Goal: Task Accomplishment & Management: Complete application form

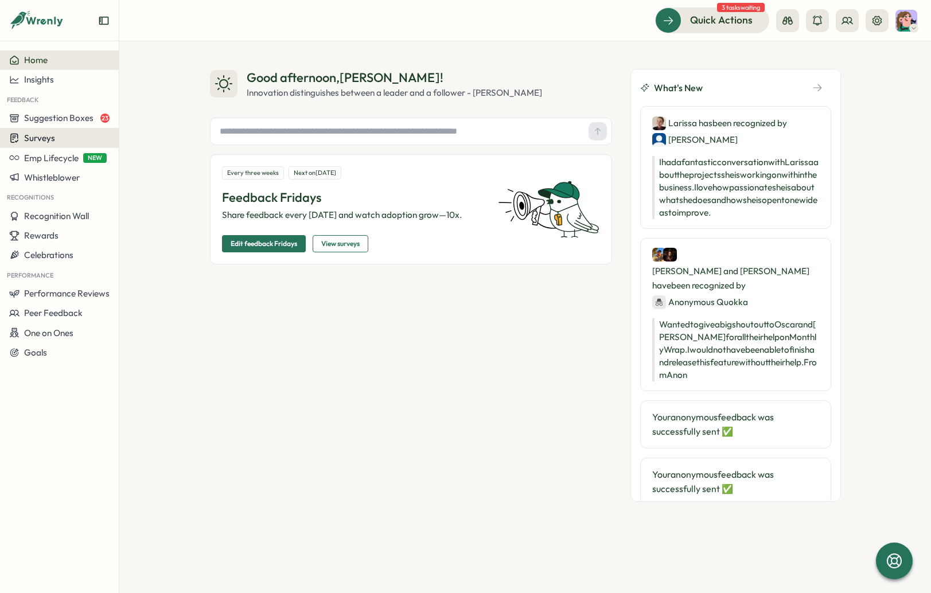
click at [55, 138] on div "Surveys" at bounding box center [59, 138] width 100 height 11
click at [183, 112] on div "Insights" at bounding box center [165, 116] width 86 height 13
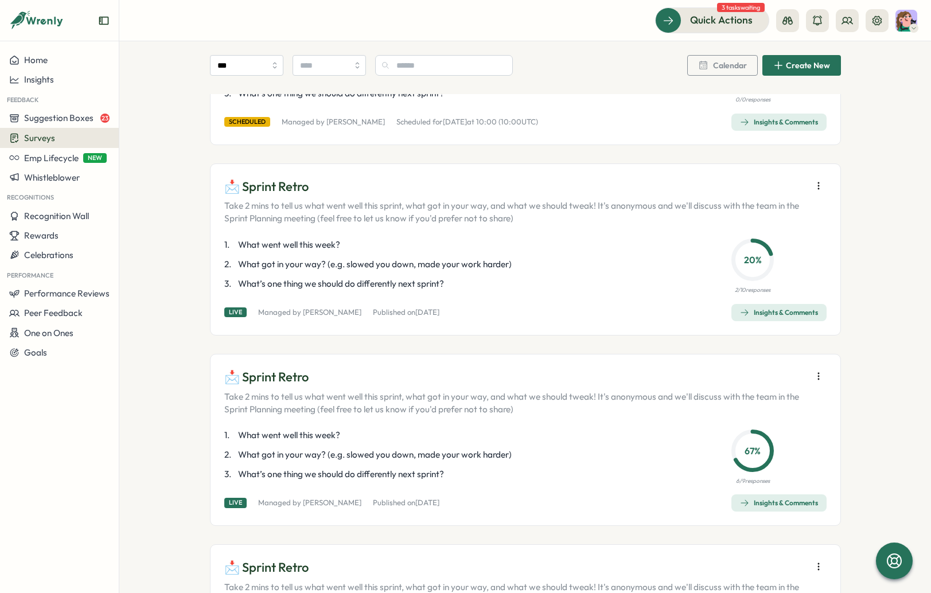
scroll to position [164, 0]
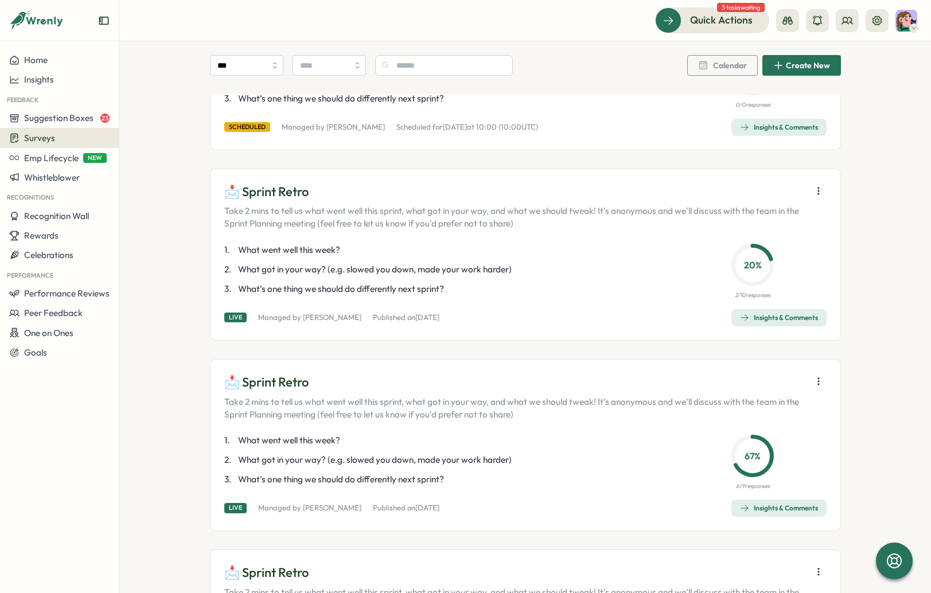
click at [788, 190] on icon "button" at bounding box center [818, 190] width 11 height 11
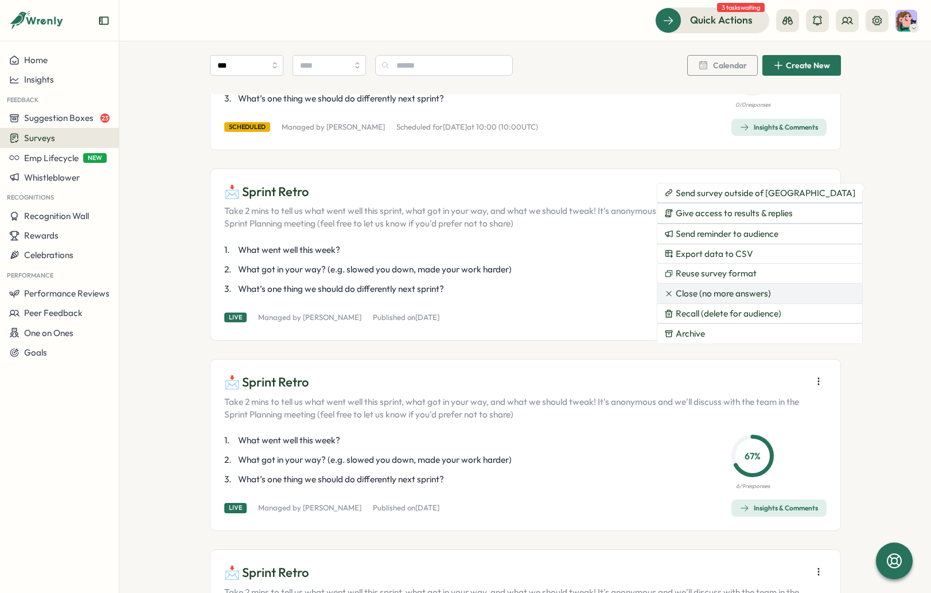
click at [709, 290] on span "Close (no more answers)" at bounding box center [723, 294] width 95 height 10
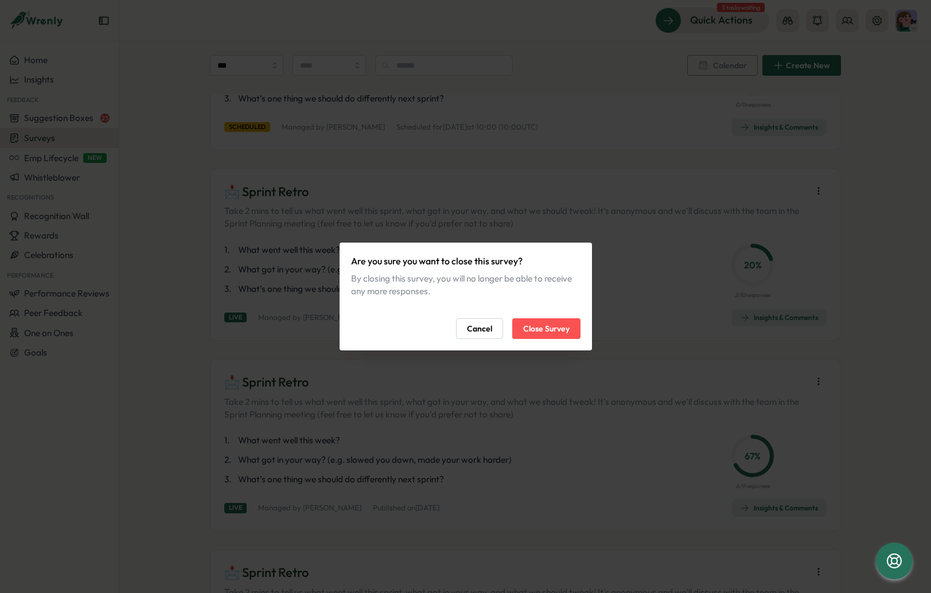
click at [549, 331] on span "Close Survey" at bounding box center [546, 329] width 46 height 20
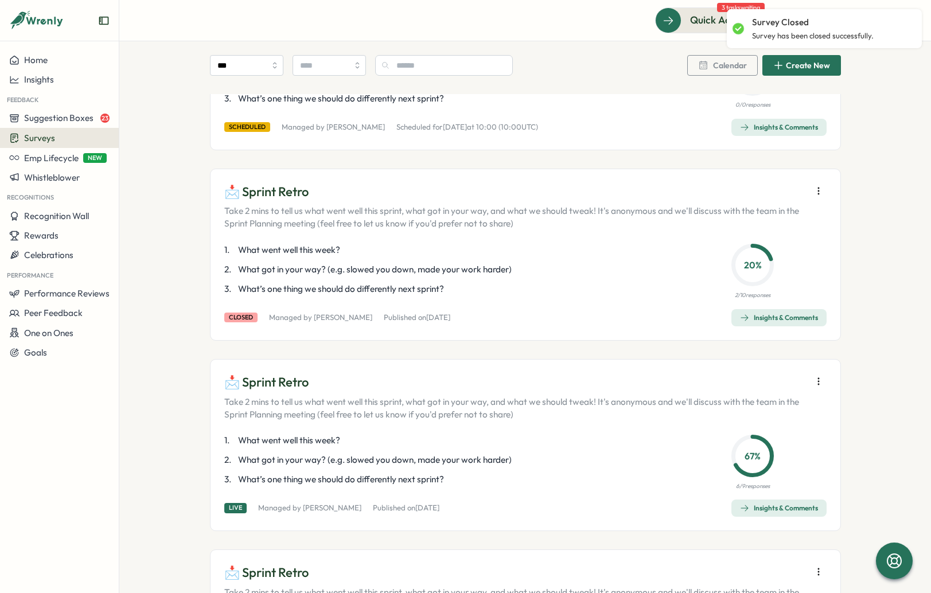
click at [788, 376] on icon "button" at bounding box center [818, 381] width 11 height 11
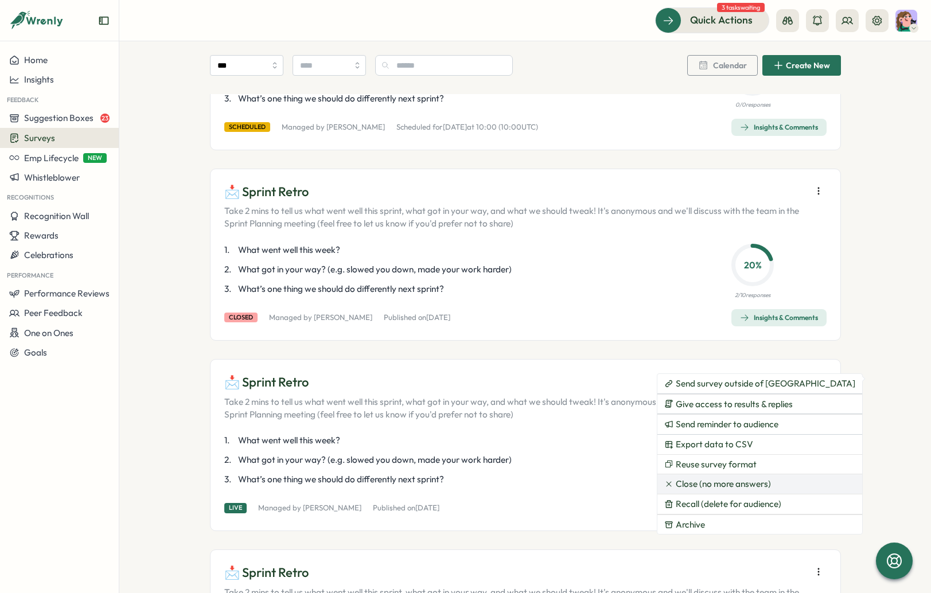
click at [725, 484] on span "Close (no more answers)" at bounding box center [723, 484] width 95 height 10
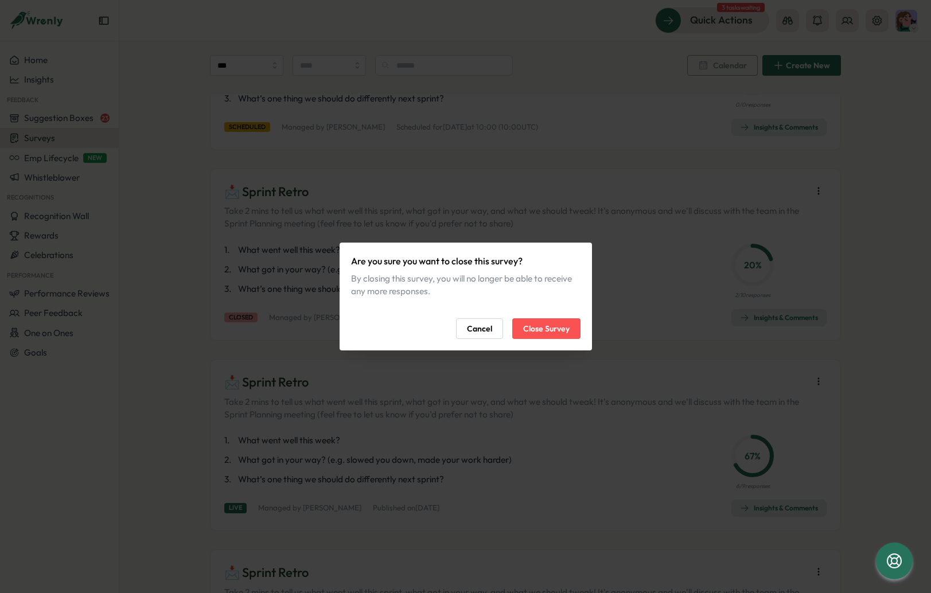
click at [545, 325] on span "Close Survey" at bounding box center [546, 329] width 46 height 20
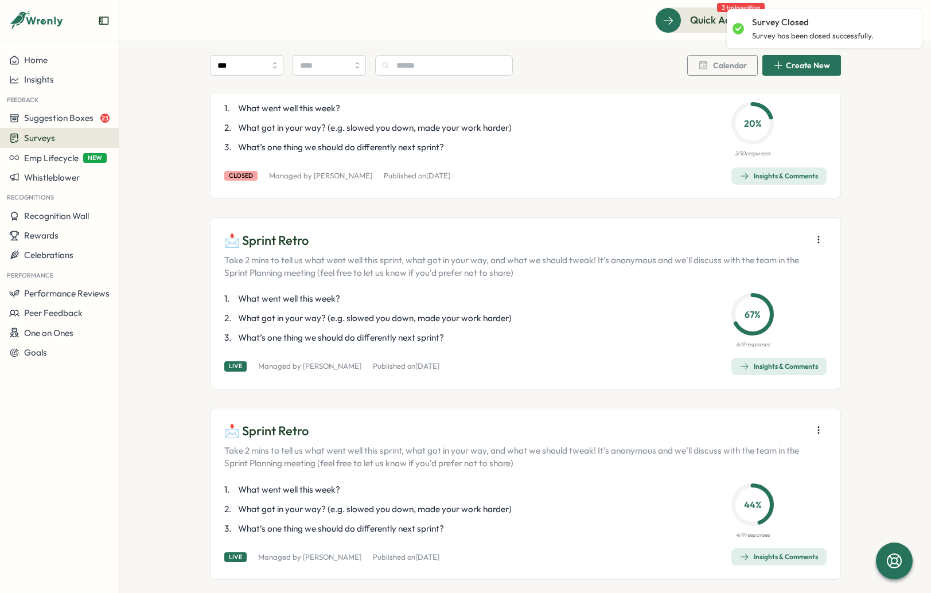
scroll to position [375, 0]
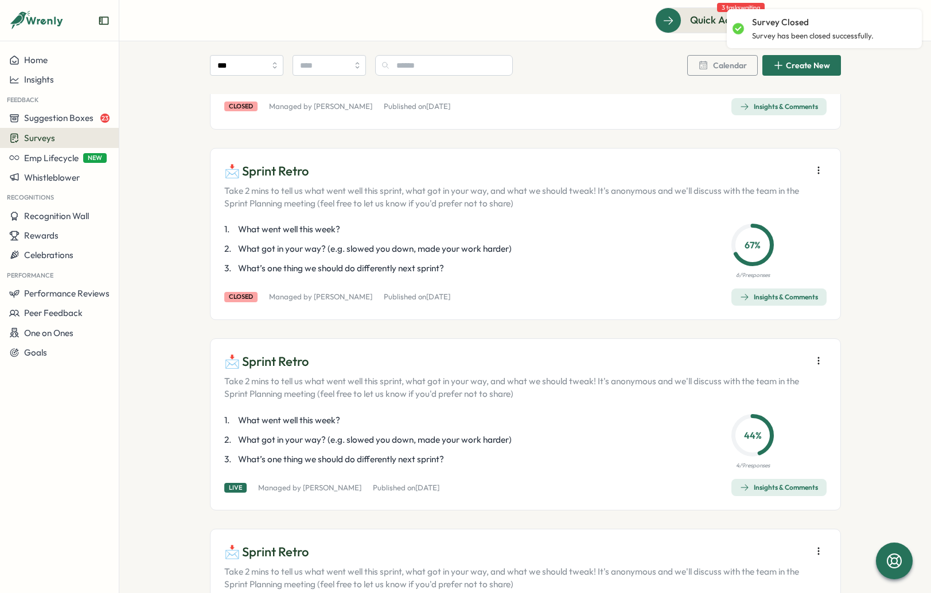
click at [788, 360] on icon "button" at bounding box center [818, 360] width 11 height 11
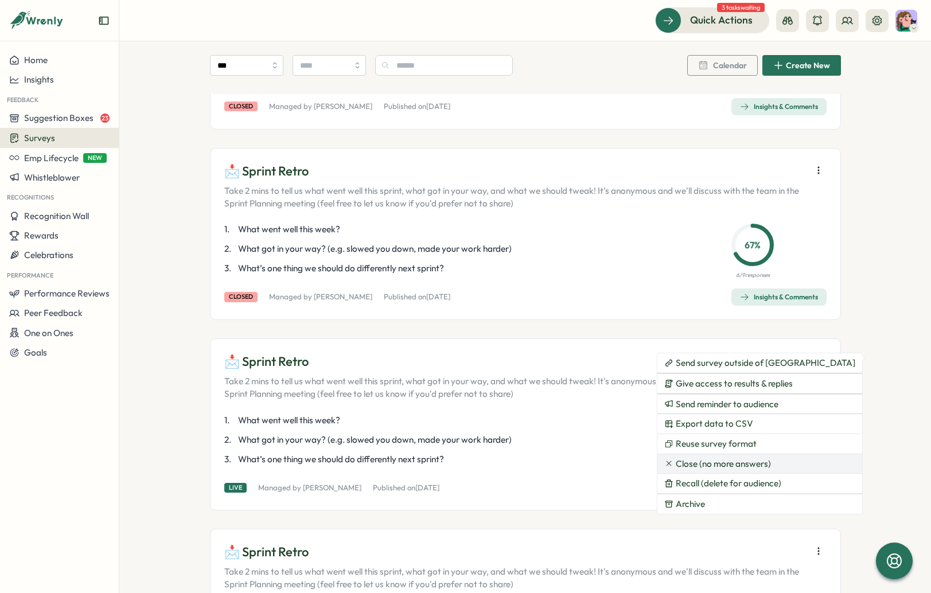
click at [740, 468] on span "Close (no more answers)" at bounding box center [723, 464] width 95 height 10
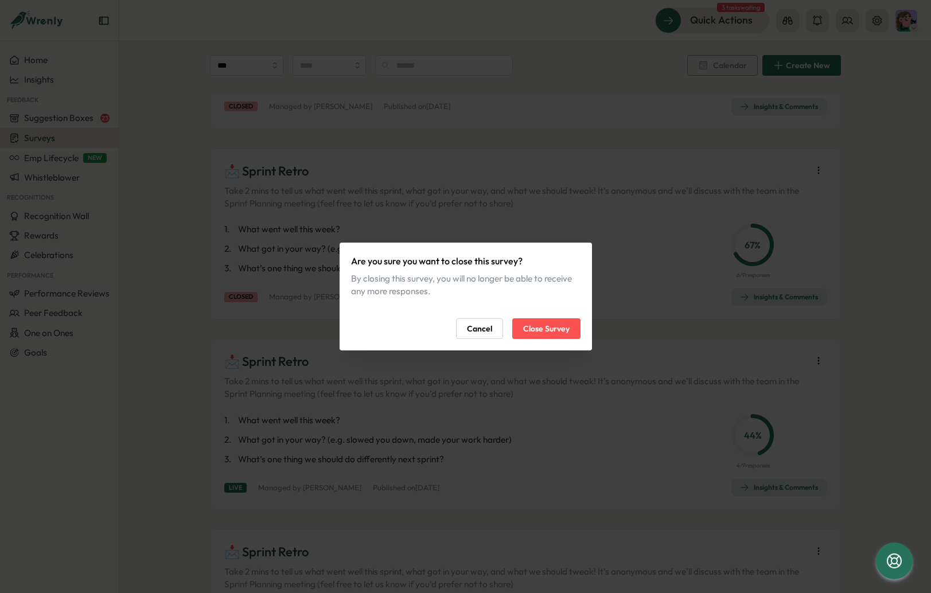
click at [552, 328] on span "Close Survey" at bounding box center [546, 329] width 46 height 20
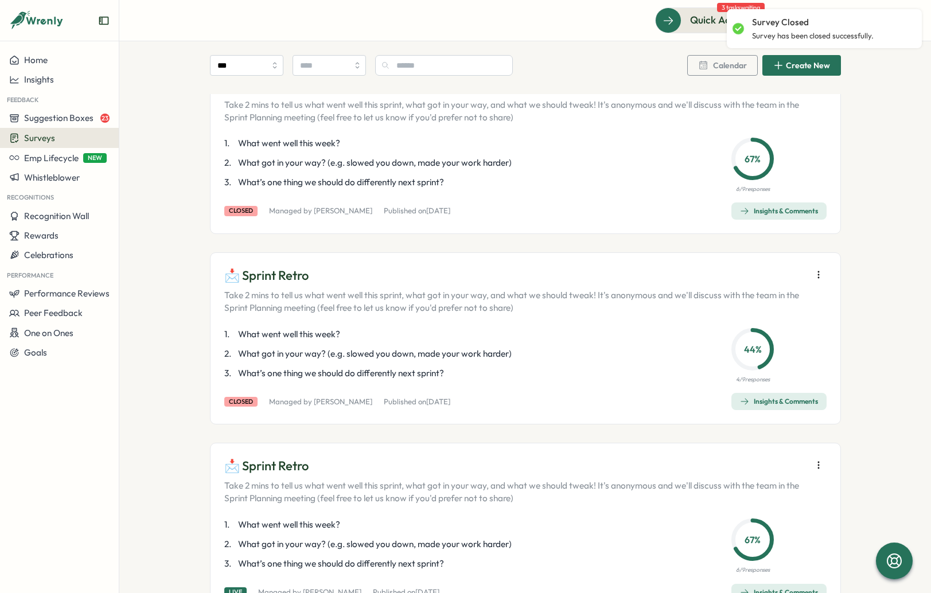
scroll to position [503, 0]
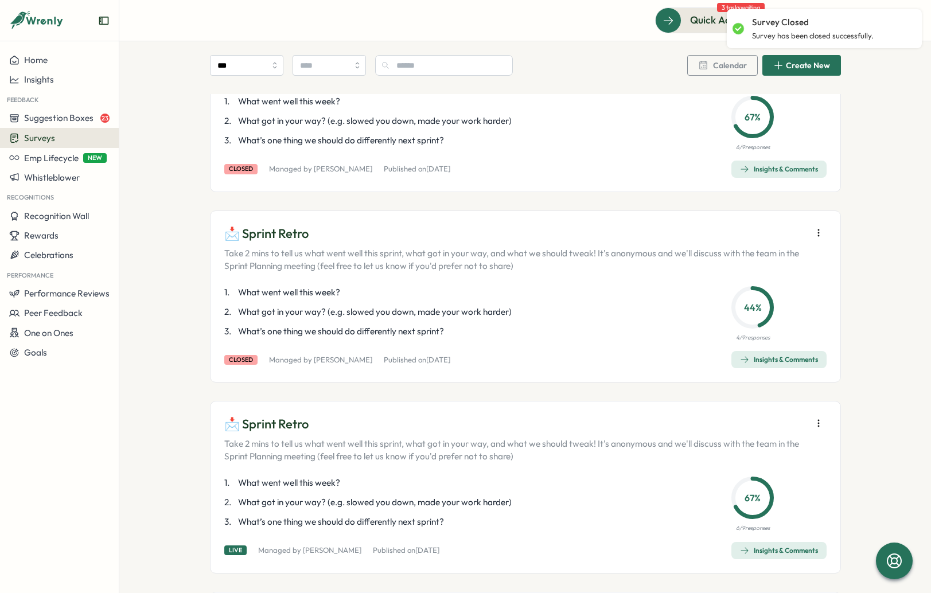
click at [788, 425] on icon "button" at bounding box center [818, 423] width 11 height 11
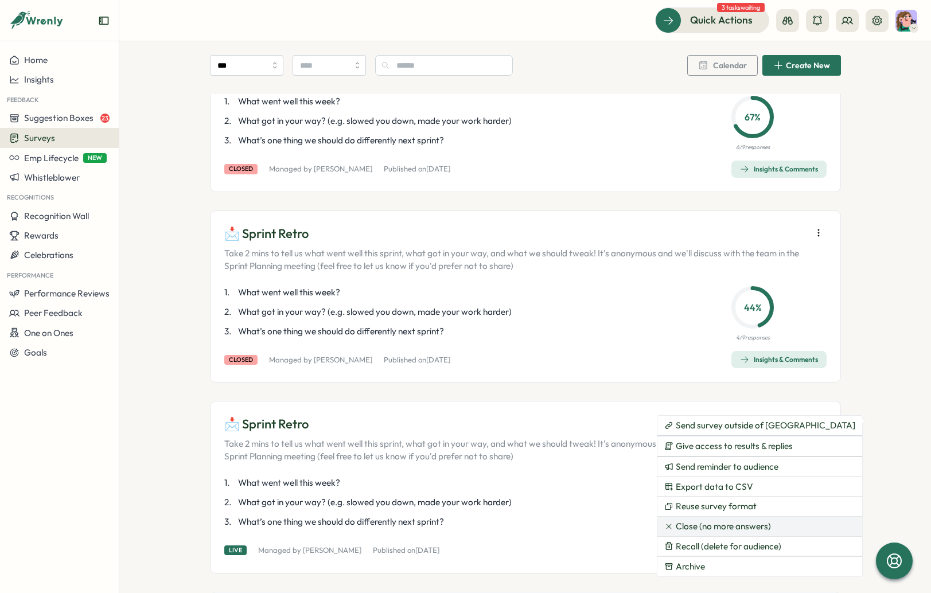
click at [735, 528] on span "Close (no more answers)" at bounding box center [723, 527] width 95 height 10
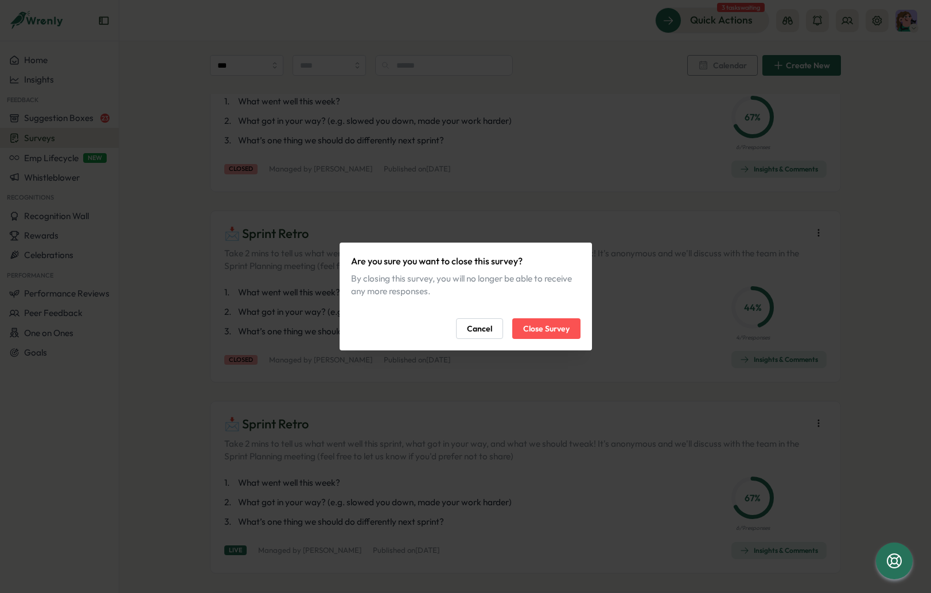
click at [529, 331] on span "Close Survey" at bounding box center [546, 329] width 46 height 20
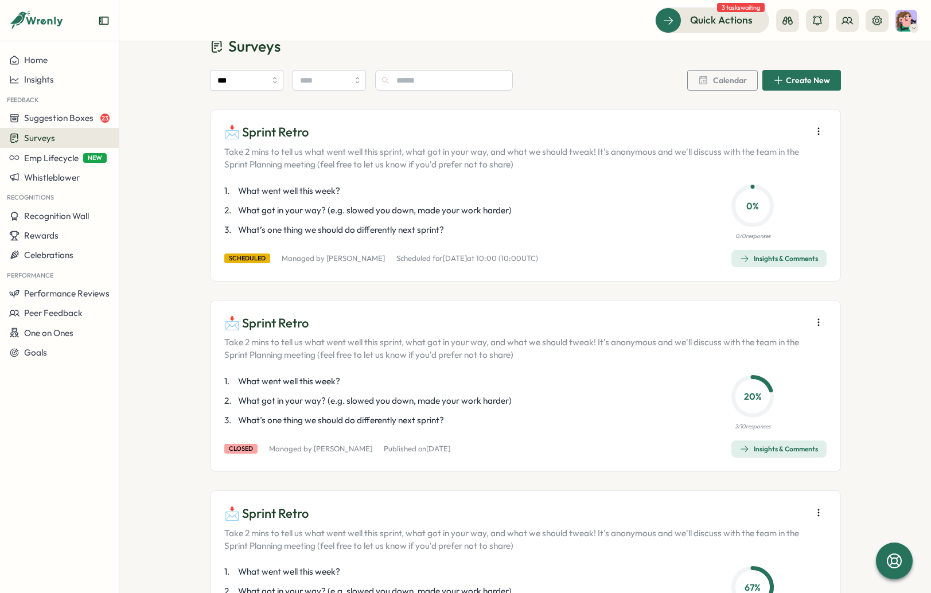
scroll to position [0, 0]
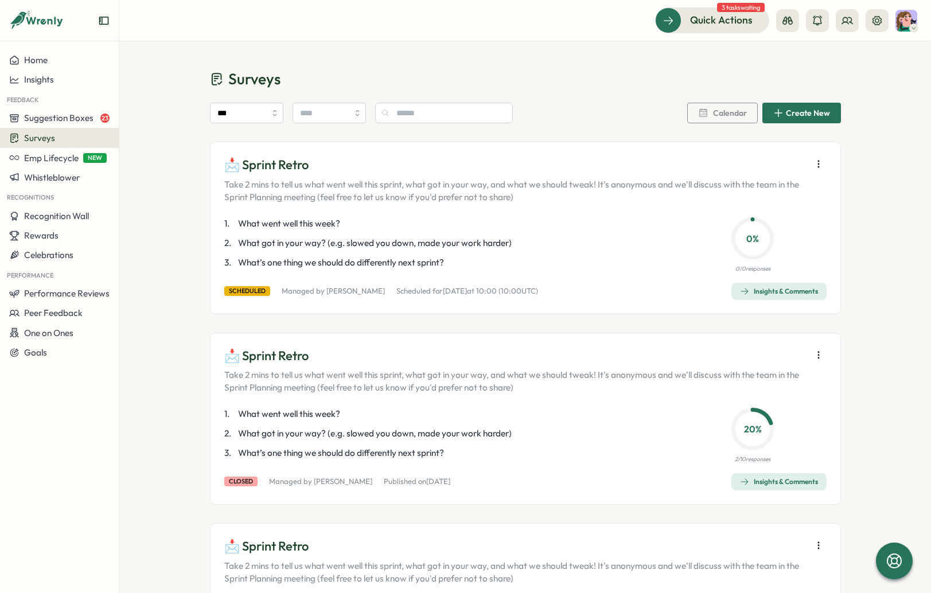
click at [788, 165] on icon "button" at bounding box center [818, 163] width 11 height 11
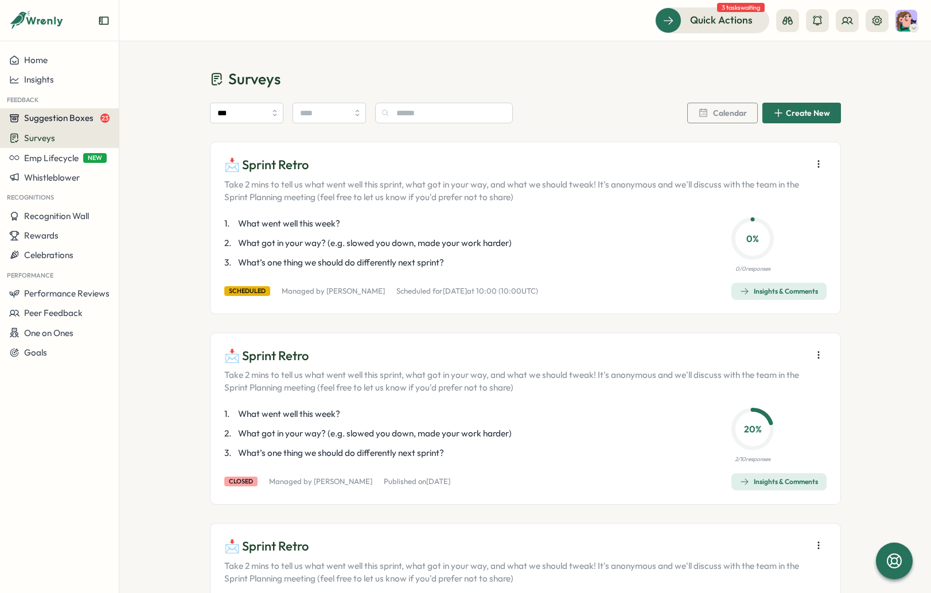
click at [50, 121] on span "Suggestion Boxes" at bounding box center [58, 117] width 69 height 11
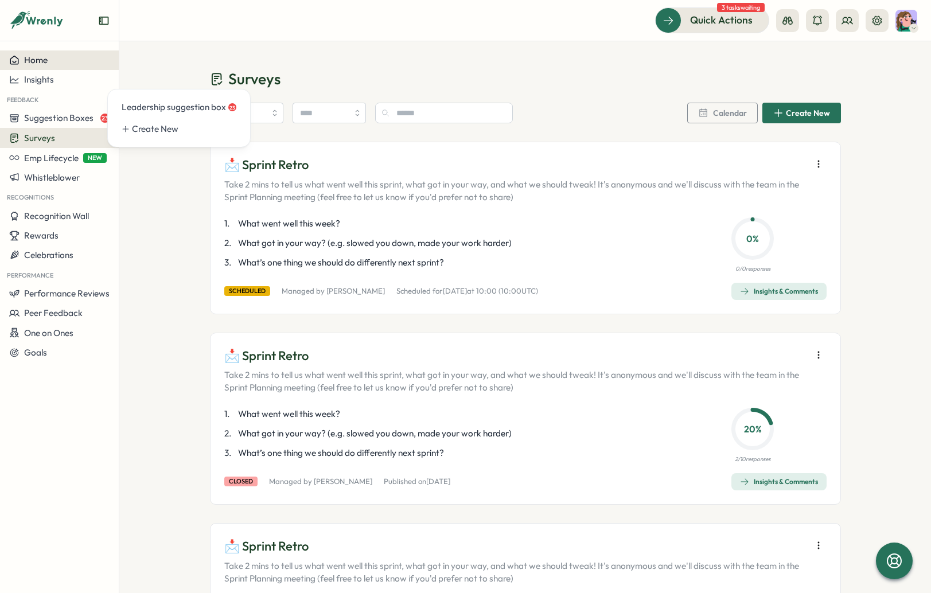
click at [55, 61] on div "Home" at bounding box center [59, 60] width 100 height 10
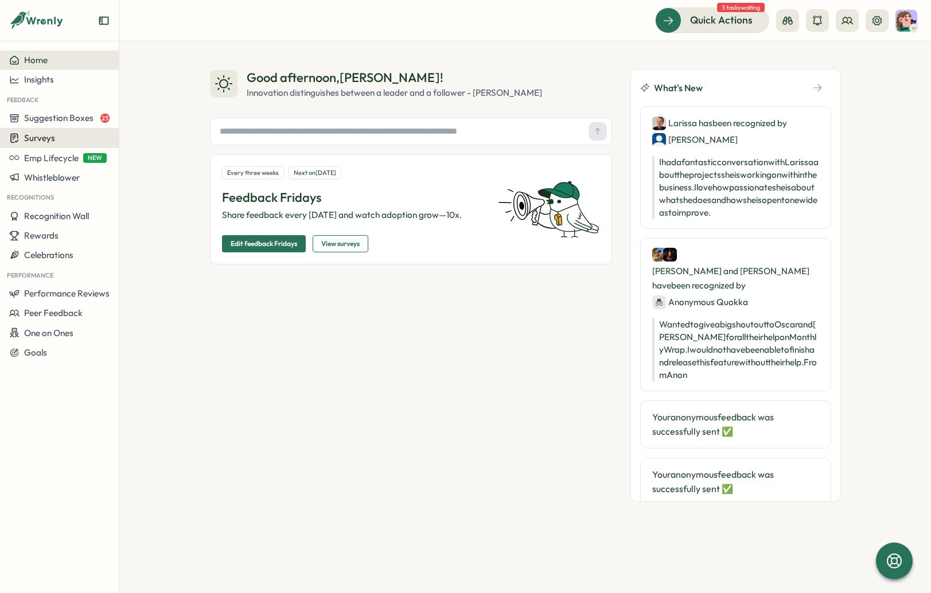
click at [49, 141] on span "Surveys" at bounding box center [39, 138] width 31 height 11
click at [153, 134] on div "Onboarding Surveys" at bounding box center [165, 138] width 86 height 13
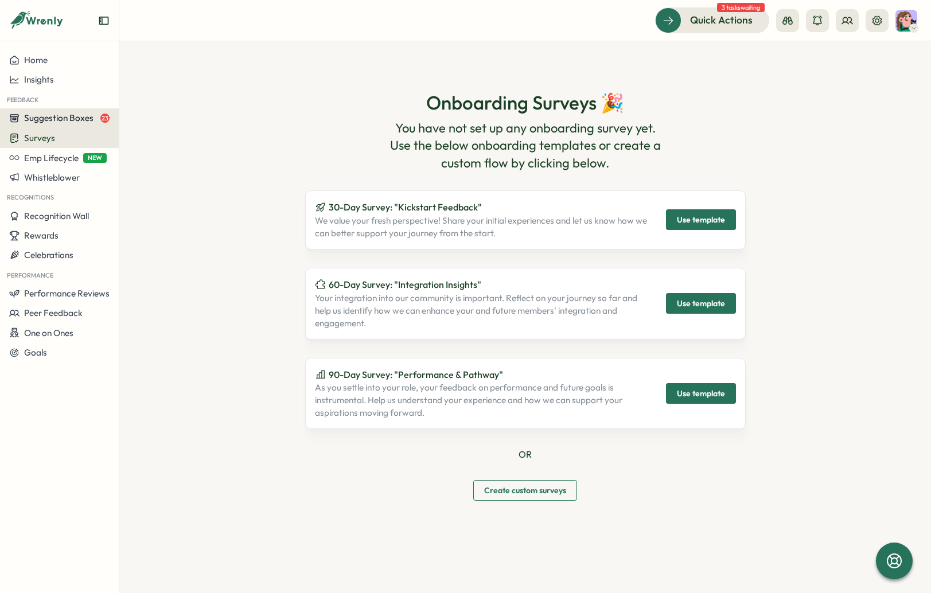
click at [41, 118] on span "Suggestion Boxes" at bounding box center [58, 117] width 69 height 11
click at [207, 103] on div "Leadership suggestion box 23" at bounding box center [179, 107] width 115 height 13
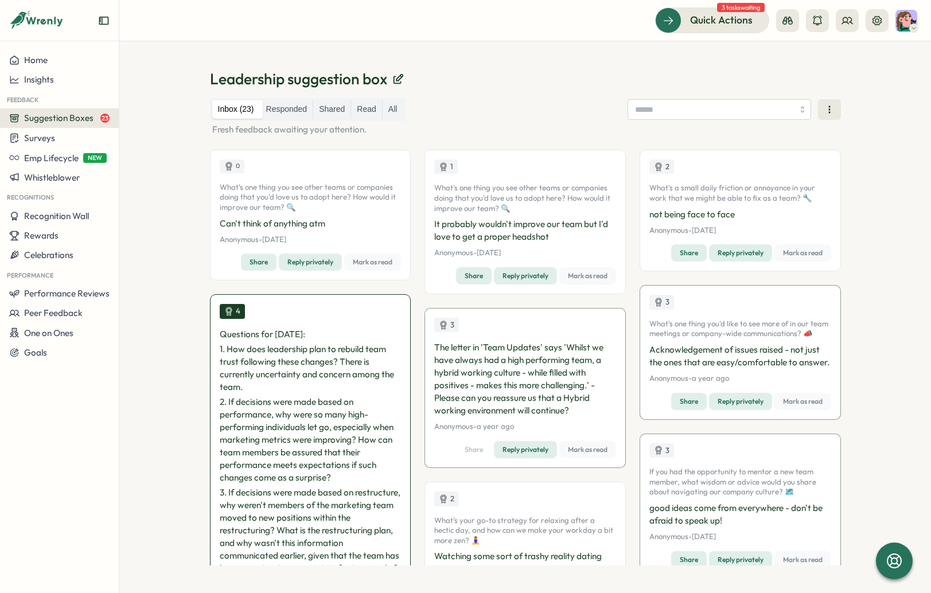
click at [176, 211] on div "Leadership suggestion box Inbox (23) Responded Shared Read All Fresh feedback a…" at bounding box center [525, 317] width 812 height 552
click at [788, 406] on div "Leadership suggestion box Inbox (23) Responded Shared Read All Fresh feedback a…" at bounding box center [525, 317] width 812 height 552
click at [34, 144] on button "Surveys" at bounding box center [59, 138] width 119 height 20
click at [44, 240] on span "Rewards" at bounding box center [41, 235] width 34 height 11
click at [49, 254] on span "Celebrations" at bounding box center [48, 255] width 49 height 11
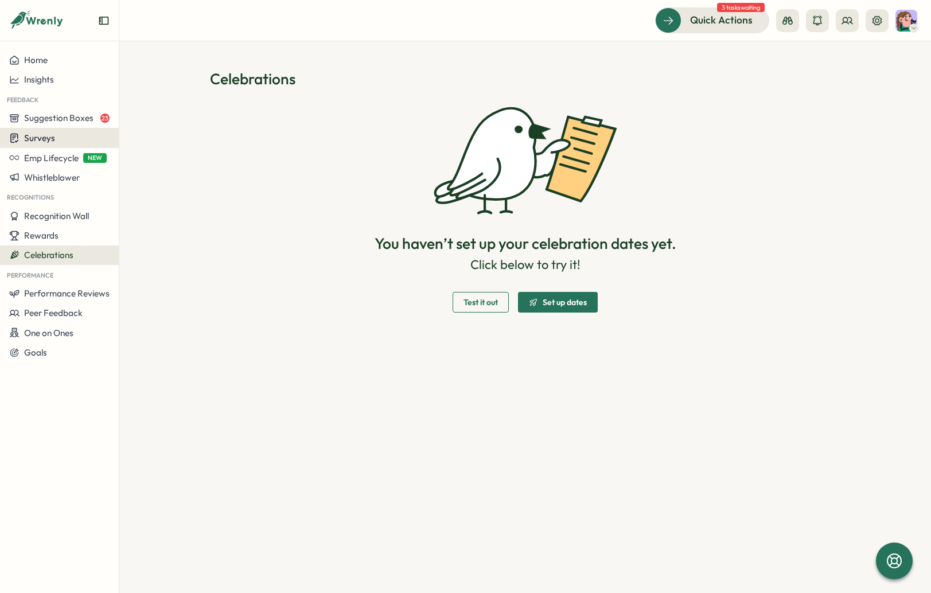
click at [40, 140] on span "Surveys" at bounding box center [39, 138] width 31 height 11
click at [122, 114] on div "Insights" at bounding box center [165, 116] width 86 height 13
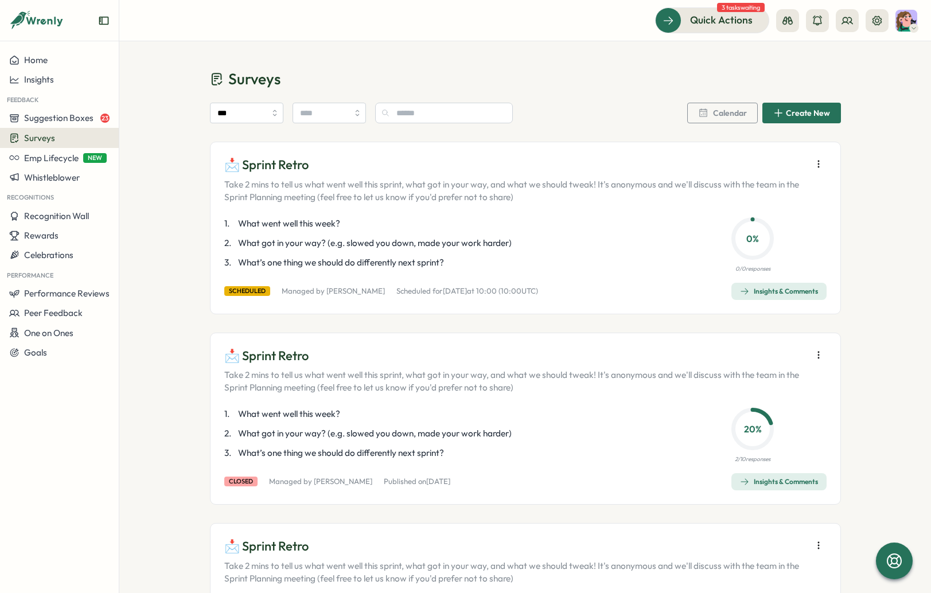
click at [788, 166] on icon "button" at bounding box center [818, 163] width 11 height 11
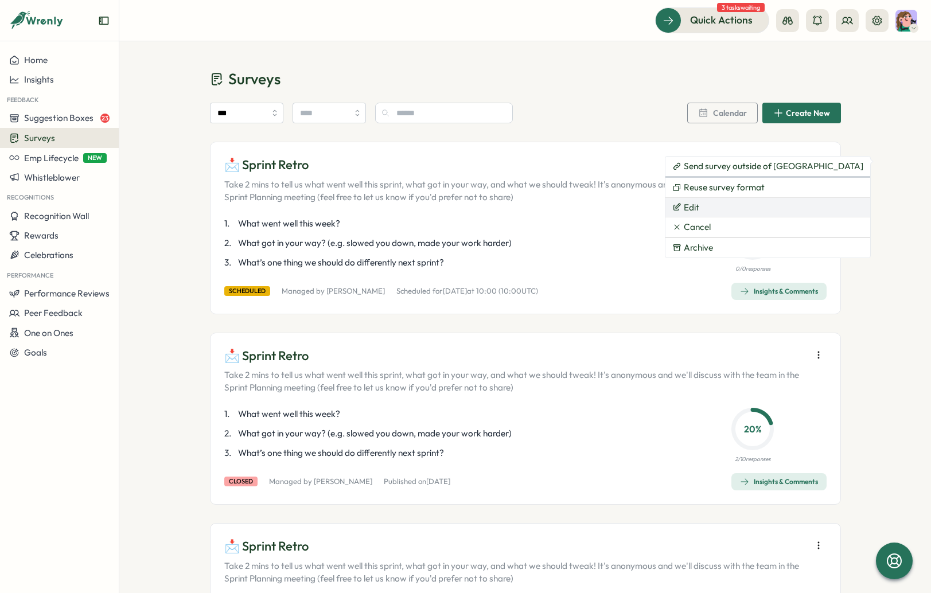
click at [749, 205] on button "Edit" at bounding box center [768, 208] width 205 height 20
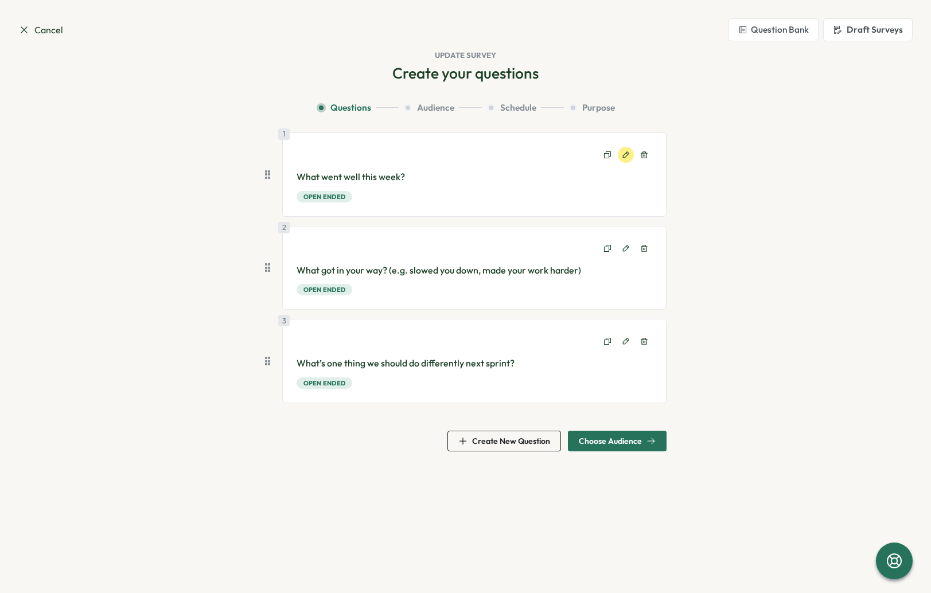
click at [628, 154] on icon at bounding box center [626, 155] width 8 height 8
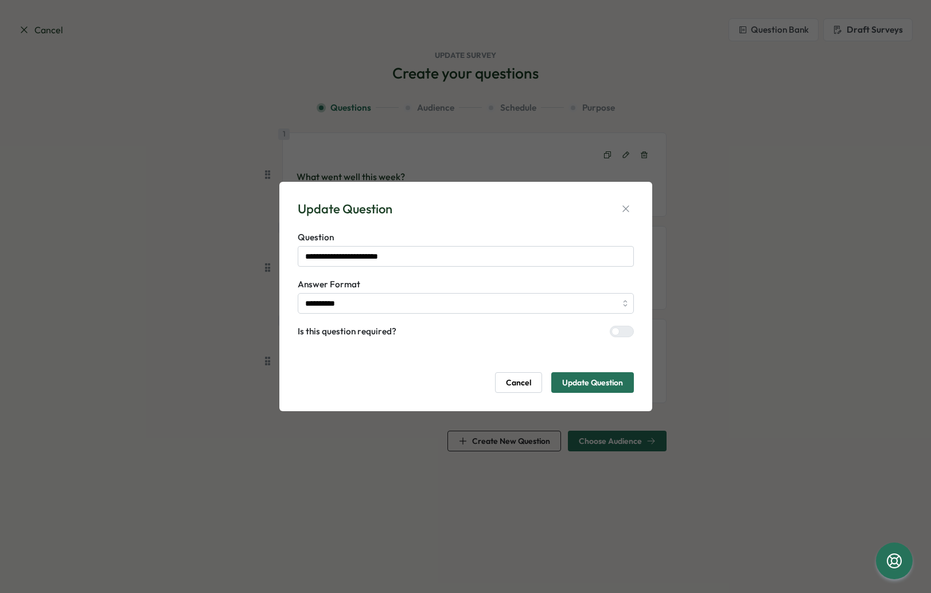
drag, startPoint x: 529, startPoint y: 386, endPoint x: 497, endPoint y: 285, distance: 106.0
click at [529, 384] on span "Cancel" at bounding box center [518, 383] width 25 height 20
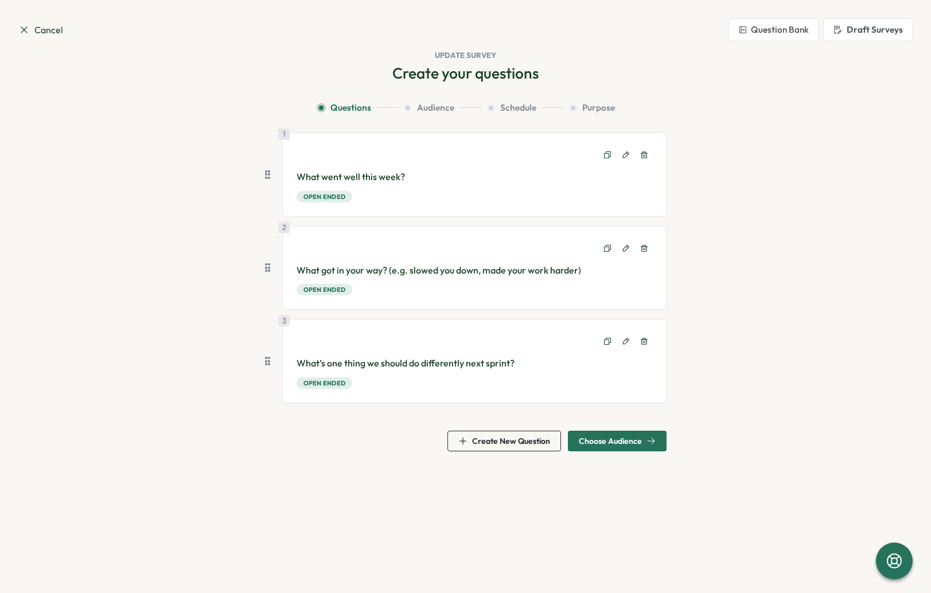
click at [488, 437] on span "Create New Question" at bounding box center [511, 441] width 78 height 8
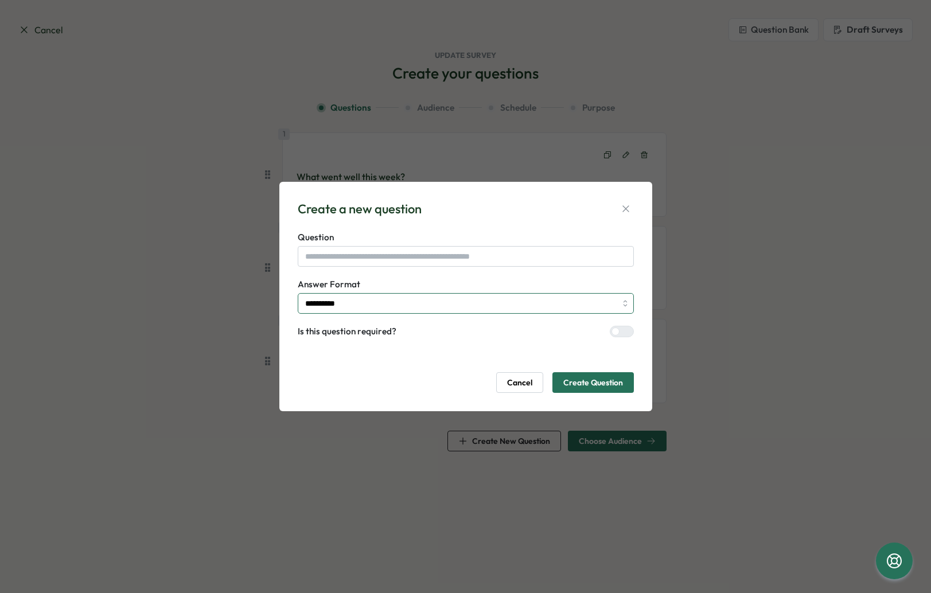
click at [405, 303] on input "**********" at bounding box center [466, 303] width 336 height 21
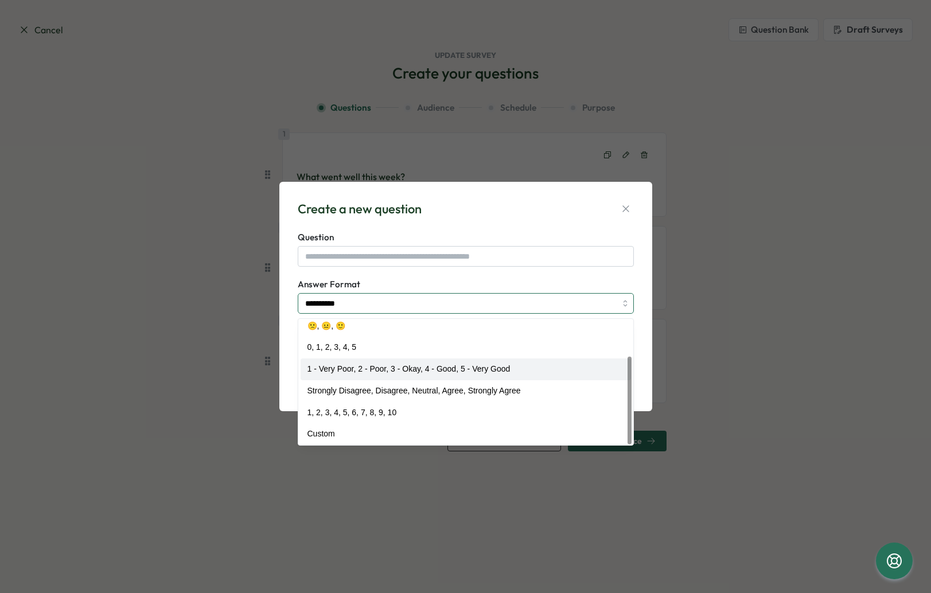
scroll to position [52, 0]
type input "**********"
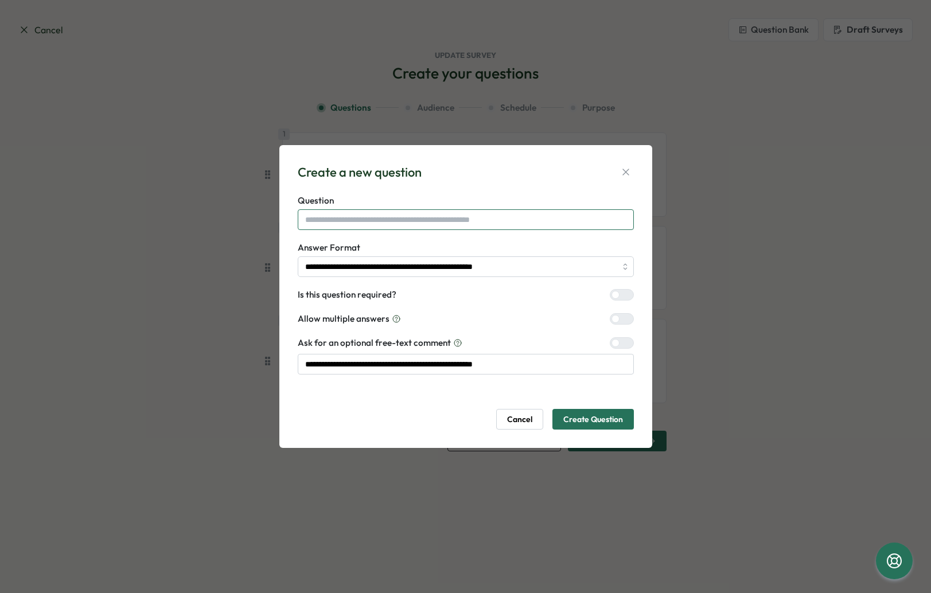
click at [399, 217] on input "text" at bounding box center [466, 219] width 336 height 21
type input "**********"
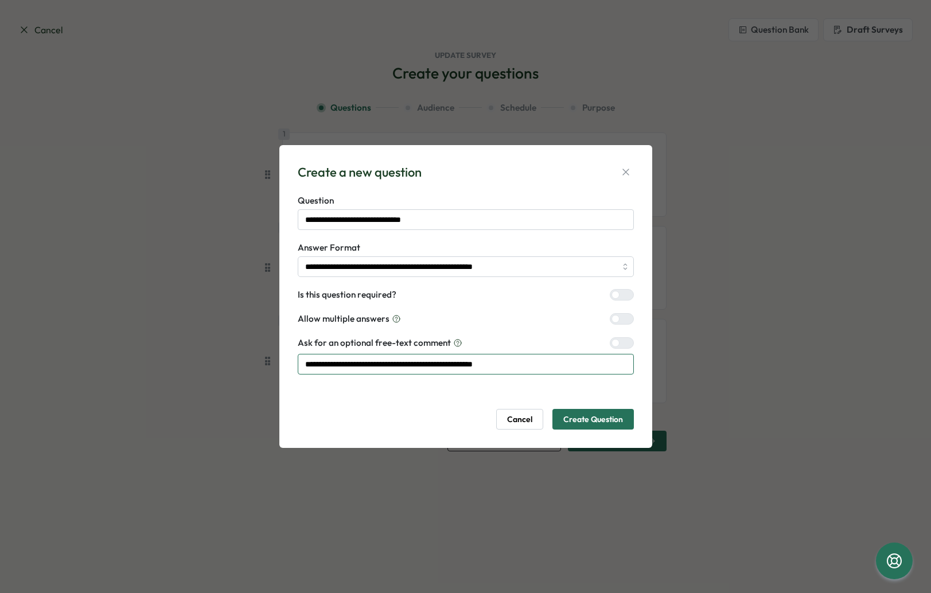
click at [559, 370] on input "**********" at bounding box center [466, 364] width 336 height 21
click at [579, 420] on span "Create Question" at bounding box center [594, 420] width 60 height 20
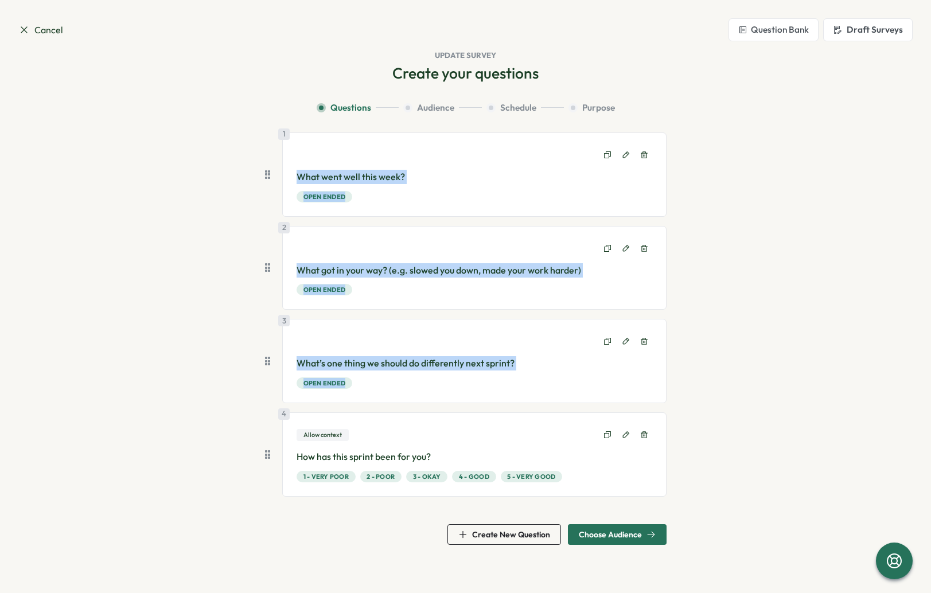
drag, startPoint x: 263, startPoint y: 455, endPoint x: 275, endPoint y: 213, distance: 241.3
click at [271, 196] on section "Questions Audience Schedule Purpose 1 What went well this week? Open ended 2 Wh…" at bounding box center [466, 324] width 735 height 444
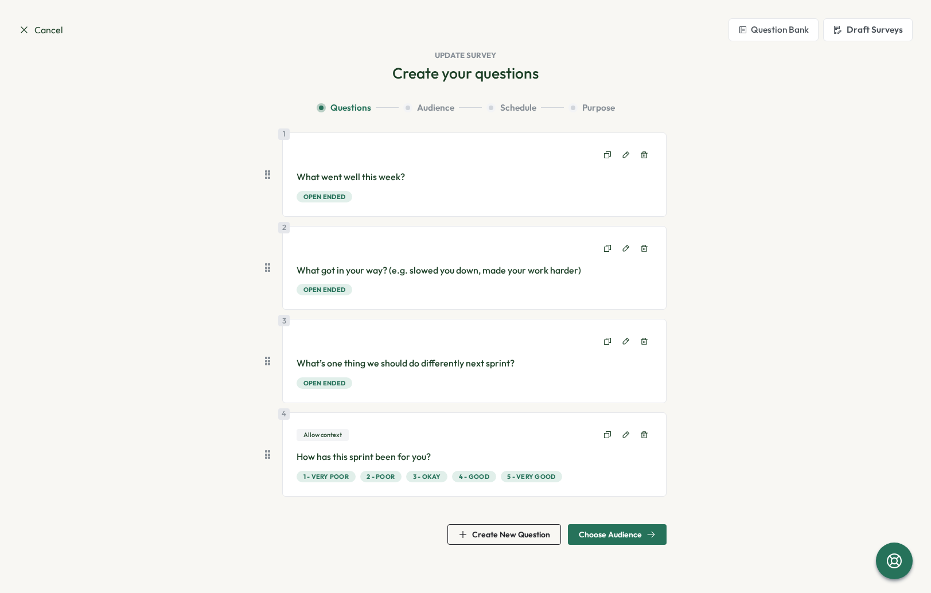
drag, startPoint x: 170, startPoint y: 506, endPoint x: 230, endPoint y: 469, distance: 69.6
click at [170, 506] on section "Questions Audience Schedule Purpose 1 What went well this week? Open ended 2 Wh…" at bounding box center [466, 324] width 735 height 444
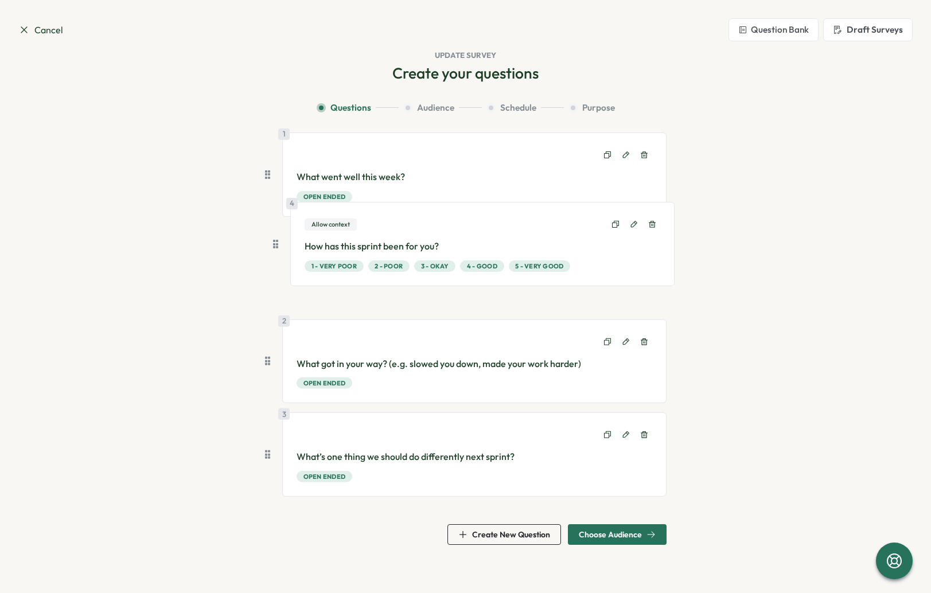
drag, startPoint x: 267, startPoint y: 406, endPoint x: 274, endPoint y: 244, distance: 161.4
click at [271, 243] on div "1 What went well this week? Open ended 2 What got in your way? (e.g. slowed you…" at bounding box center [466, 320] width 402 height 374
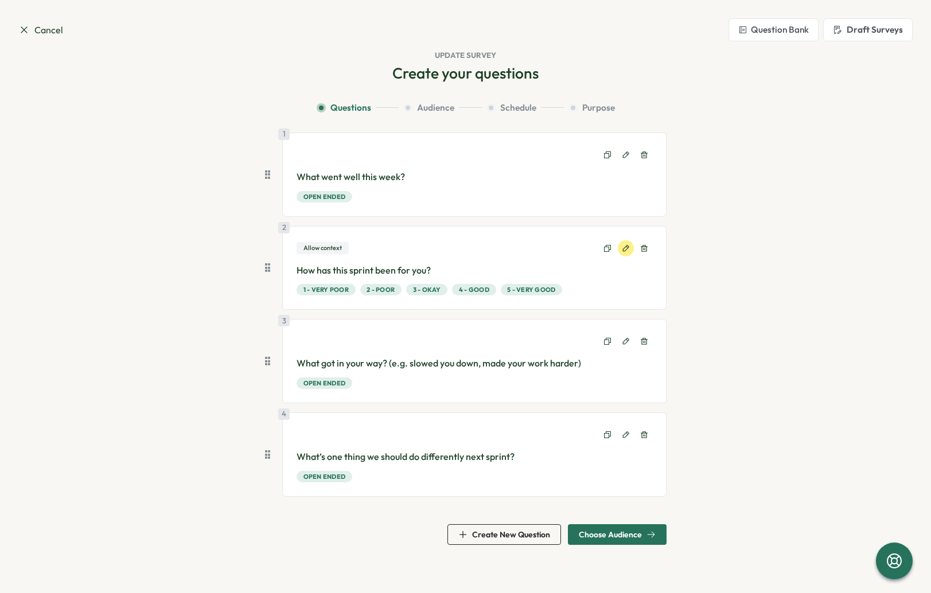
click at [627, 250] on icon at bounding box center [626, 248] width 8 height 8
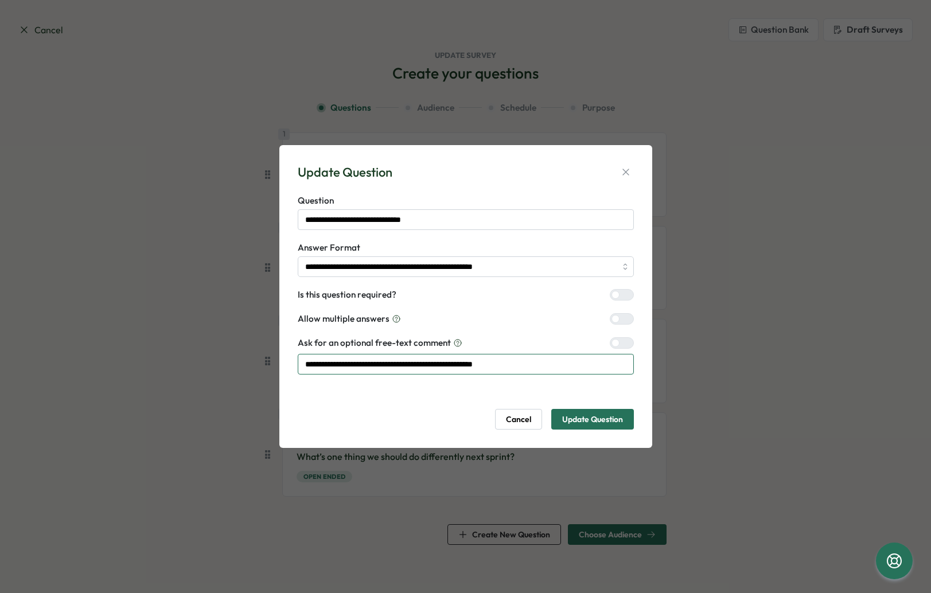
click at [561, 370] on input "**********" at bounding box center [466, 364] width 336 height 21
click at [572, 424] on span "Update Question" at bounding box center [592, 420] width 61 height 20
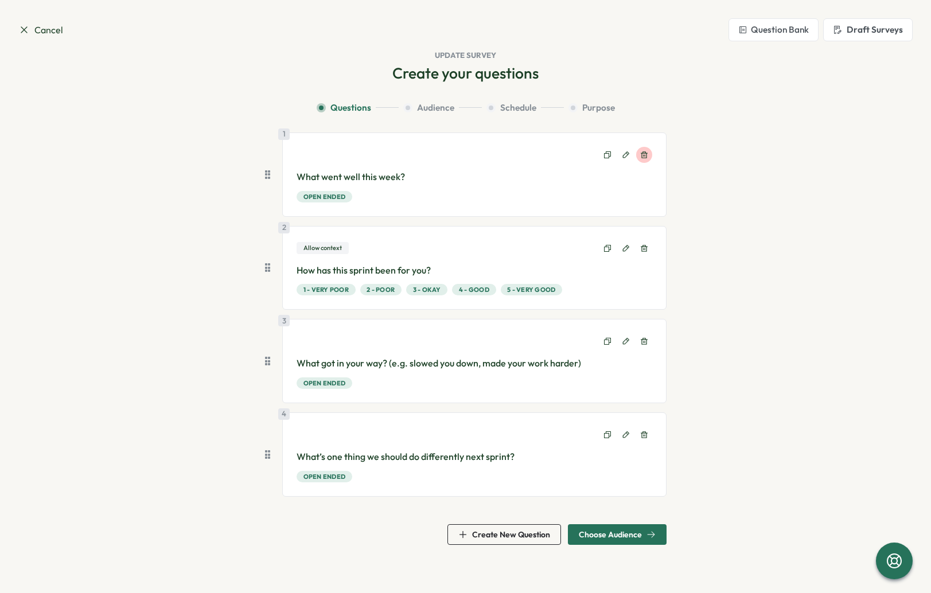
click at [647, 156] on icon at bounding box center [644, 155] width 8 height 8
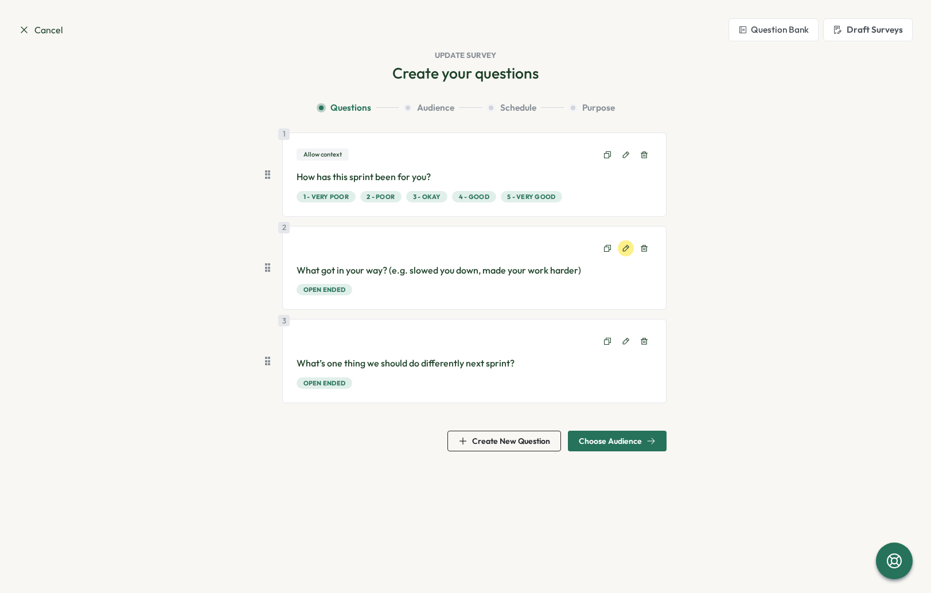
click at [624, 248] on icon at bounding box center [626, 248] width 8 height 8
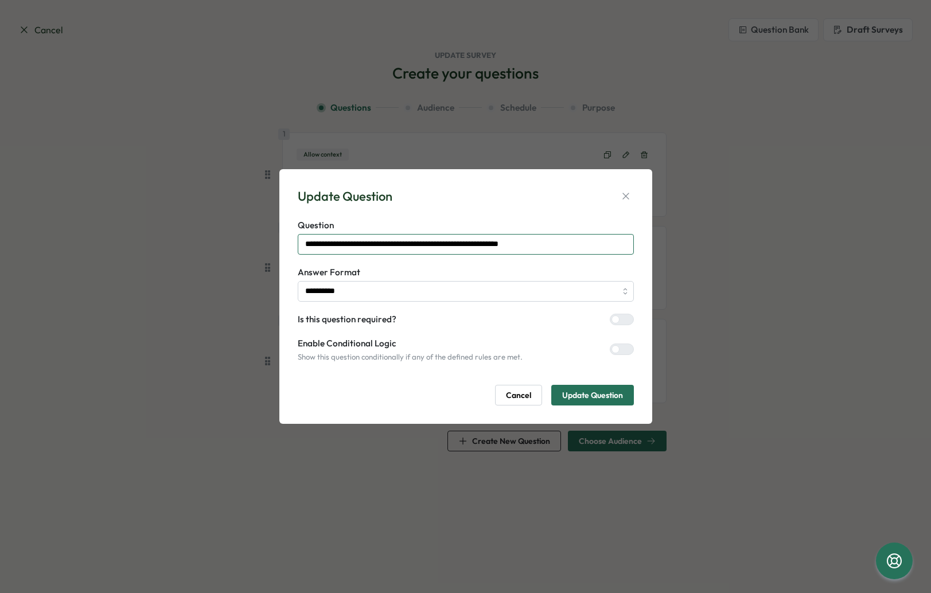
click at [369, 244] on input "**********" at bounding box center [466, 244] width 336 height 21
type input "****"
click at [623, 196] on icon "button" at bounding box center [625, 196] width 11 height 11
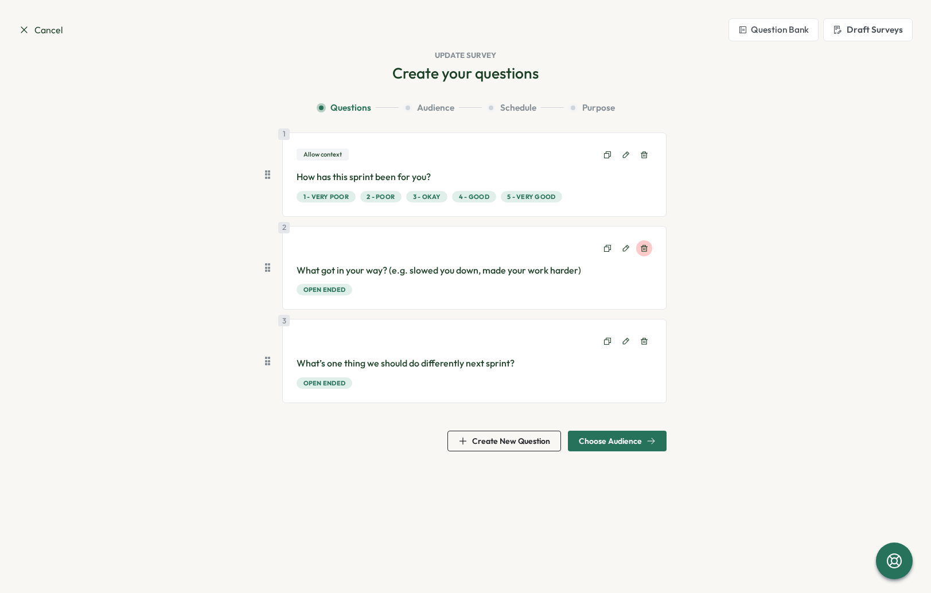
click at [646, 247] on icon at bounding box center [644, 248] width 7 height 7
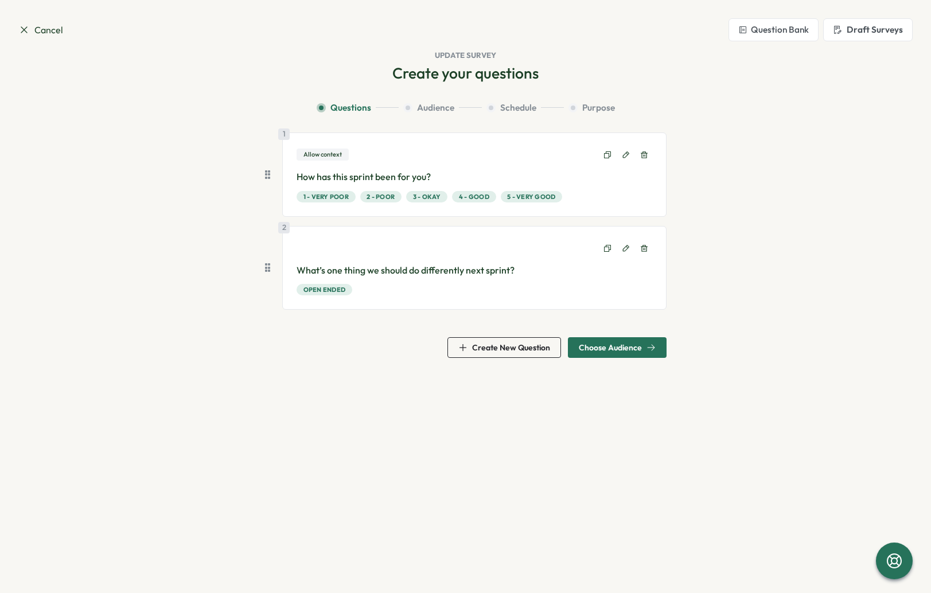
click at [488, 351] on span "Create New Question" at bounding box center [511, 348] width 78 height 8
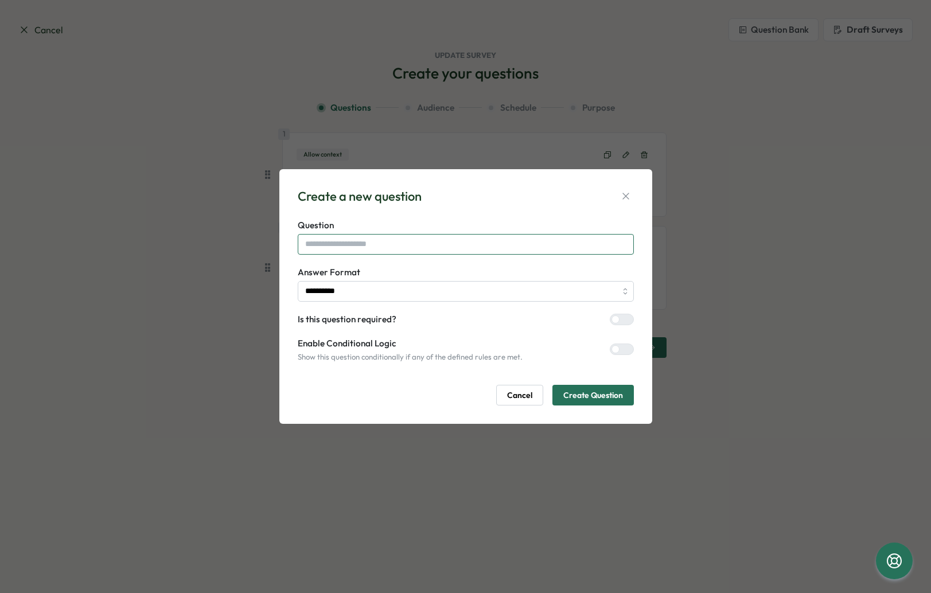
click at [372, 248] on input "text" at bounding box center [466, 244] width 336 height 21
click at [624, 199] on icon "button" at bounding box center [626, 196] width 6 height 6
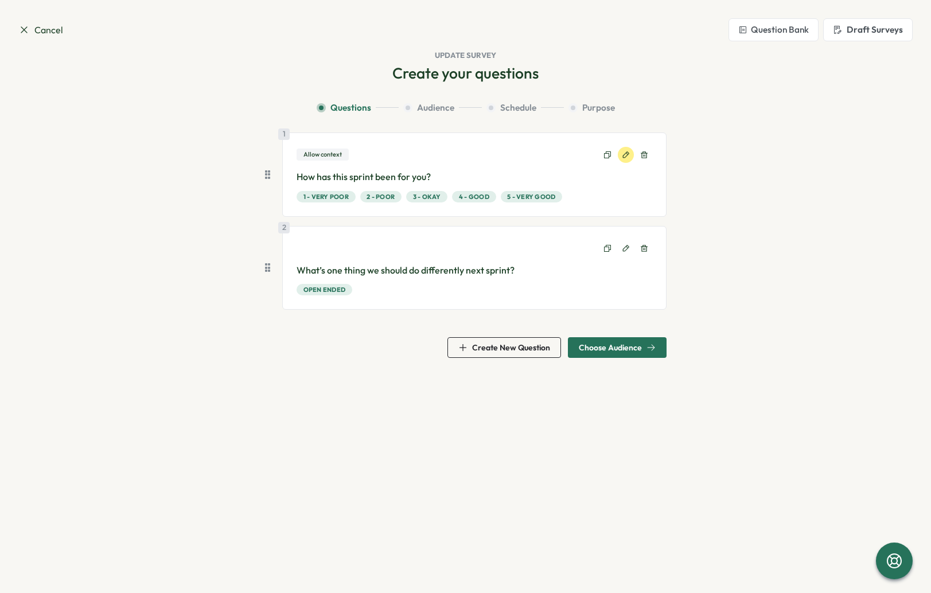
click at [631, 153] on button at bounding box center [626, 155] width 16 height 16
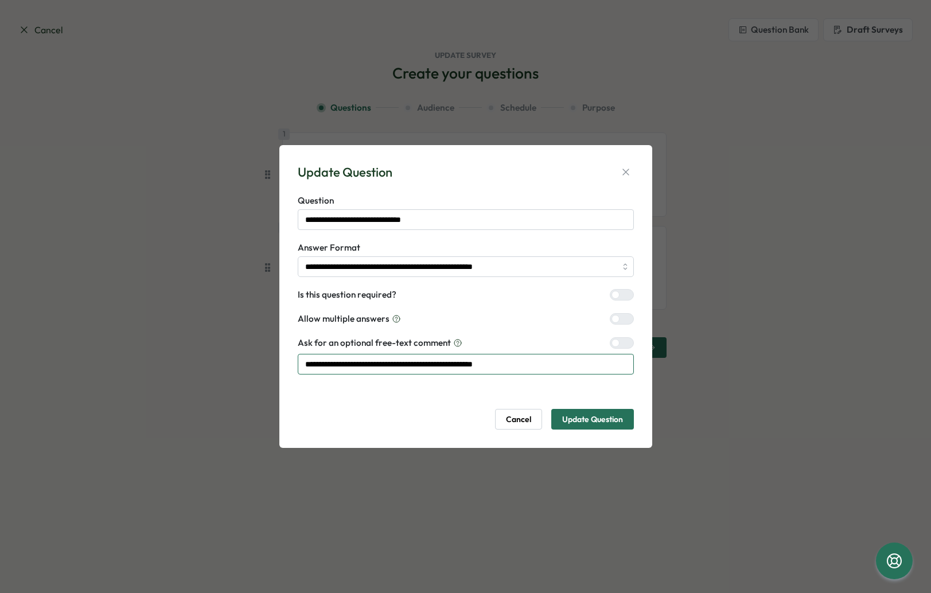
click at [409, 364] on input "**********" at bounding box center [466, 364] width 336 height 21
drag, startPoint x: 547, startPoint y: 365, endPoint x: 178, endPoint y: 366, distance: 369.0
click at [178, 366] on div "**********" at bounding box center [465, 296] width 931 height 593
click at [476, 374] on input "**********" at bounding box center [466, 364] width 336 height 21
click at [479, 364] on input "**********" at bounding box center [466, 364] width 336 height 21
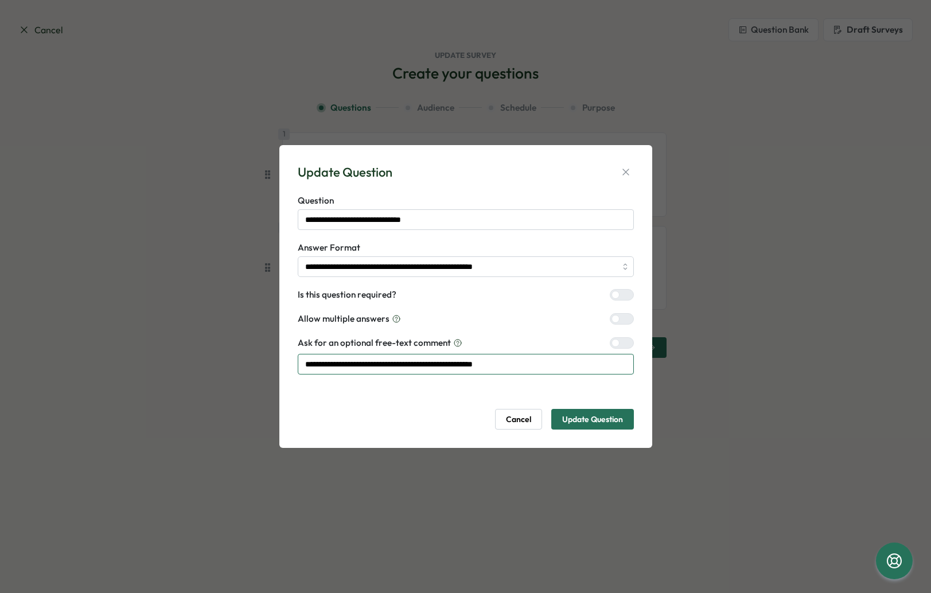
drag, startPoint x: 574, startPoint y: 366, endPoint x: 253, endPoint y: 363, distance: 322.0
click at [253, 363] on div "**********" at bounding box center [465, 296] width 931 height 593
click at [498, 421] on button "Cancel" at bounding box center [518, 419] width 47 height 21
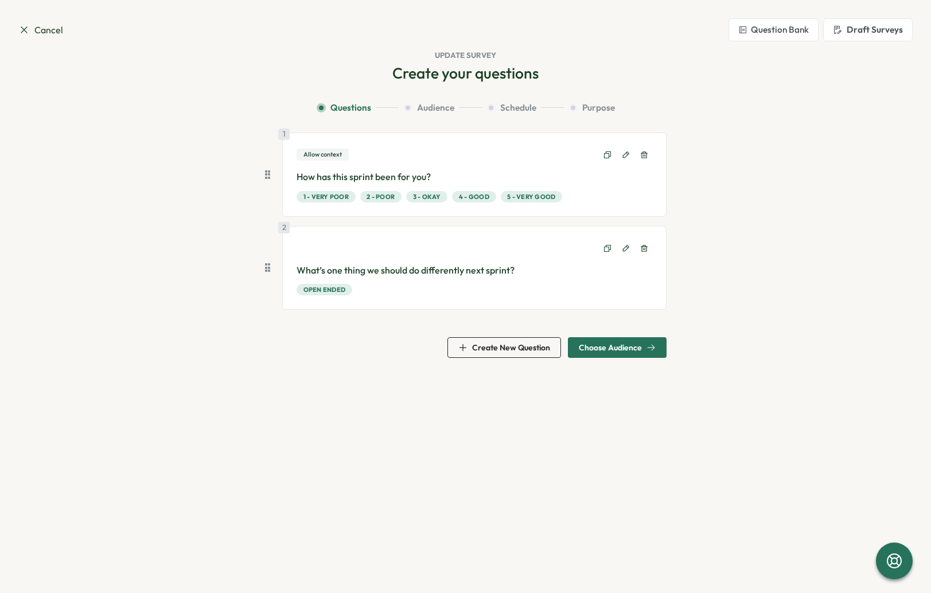
click at [514, 349] on span "Create New Question" at bounding box center [511, 348] width 78 height 8
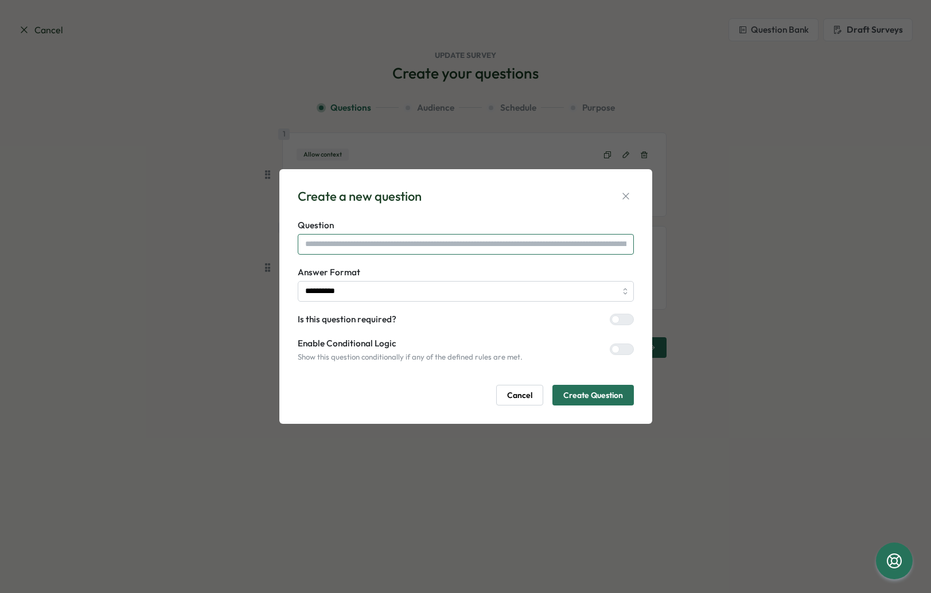
click at [370, 241] on input "text" at bounding box center [466, 244] width 336 height 21
click at [431, 244] on input "**********" at bounding box center [466, 244] width 336 height 21
paste input "****"
type input "**********"
click at [571, 397] on span "Create Question" at bounding box center [594, 396] width 60 height 20
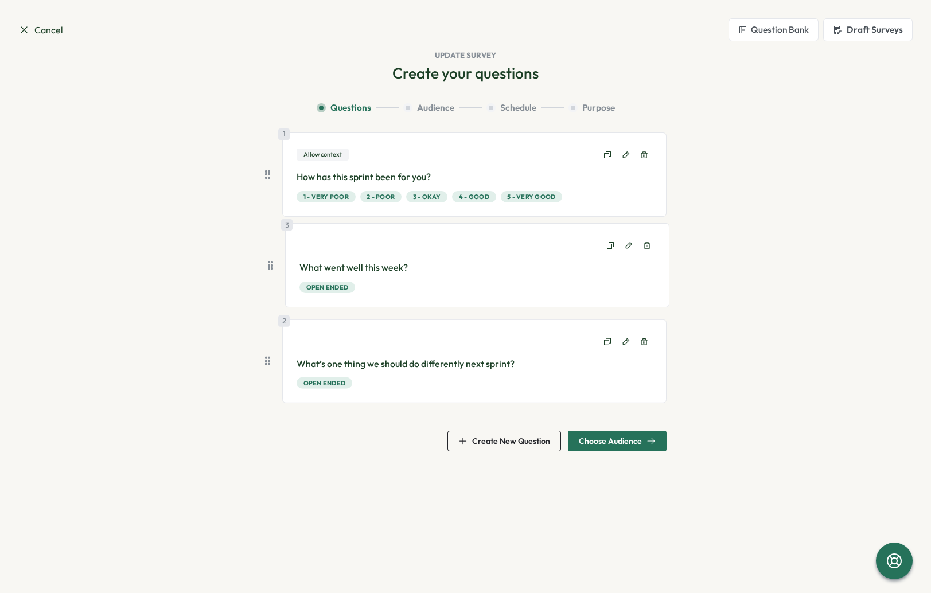
drag, startPoint x: 269, startPoint y: 359, endPoint x: 273, endPoint y: 255, distance: 104.5
click at [273, 255] on div "1 Allow context How has this sprint been for you? 1 - Very Poor 2 - Poor 3 - Ok…" at bounding box center [466, 273] width 402 height 280
click at [212, 467] on section "Cancel Question Bank Draft Surveys Update Survey Create your questions Question…" at bounding box center [465, 296] width 931 height 593
click at [635, 441] on span "Choose Audience" at bounding box center [610, 441] width 63 height 8
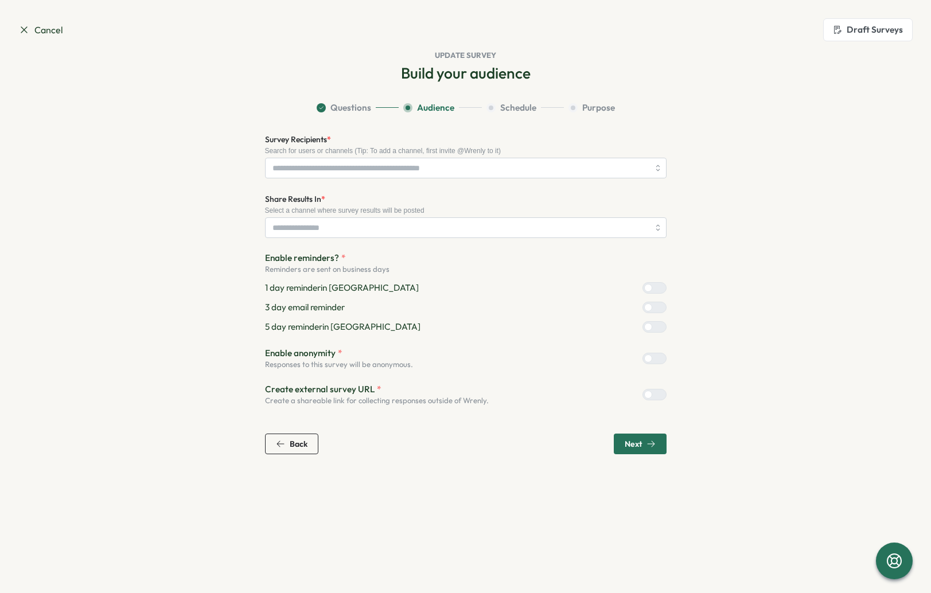
type input "**********"
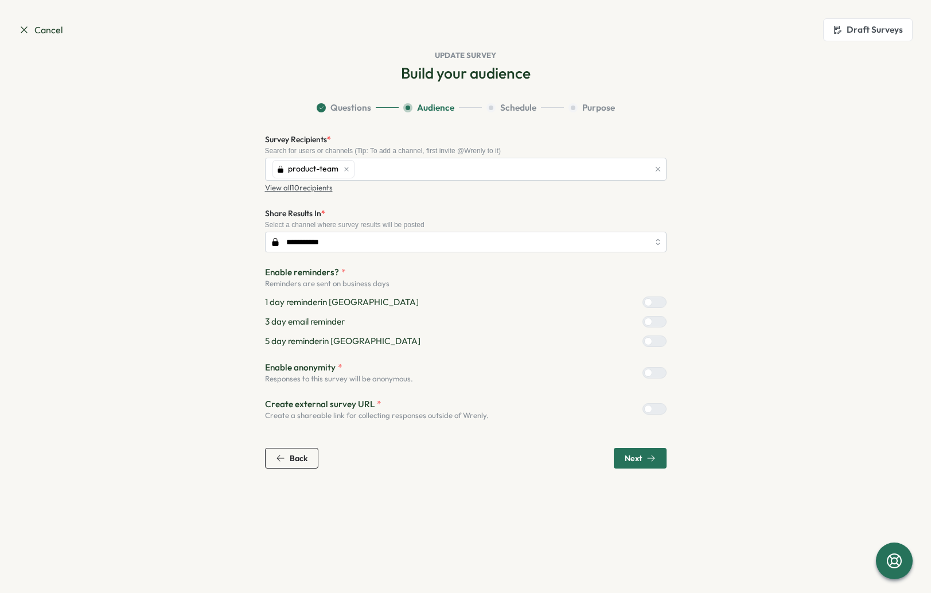
click at [647, 461] on icon "button" at bounding box center [651, 458] width 9 height 9
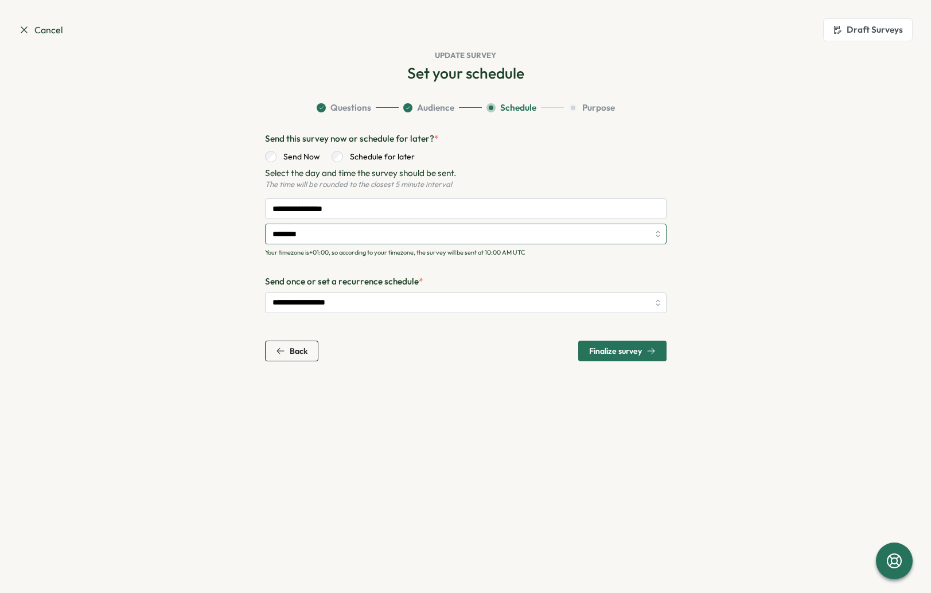
click at [321, 234] on input "********" at bounding box center [466, 234] width 402 height 21
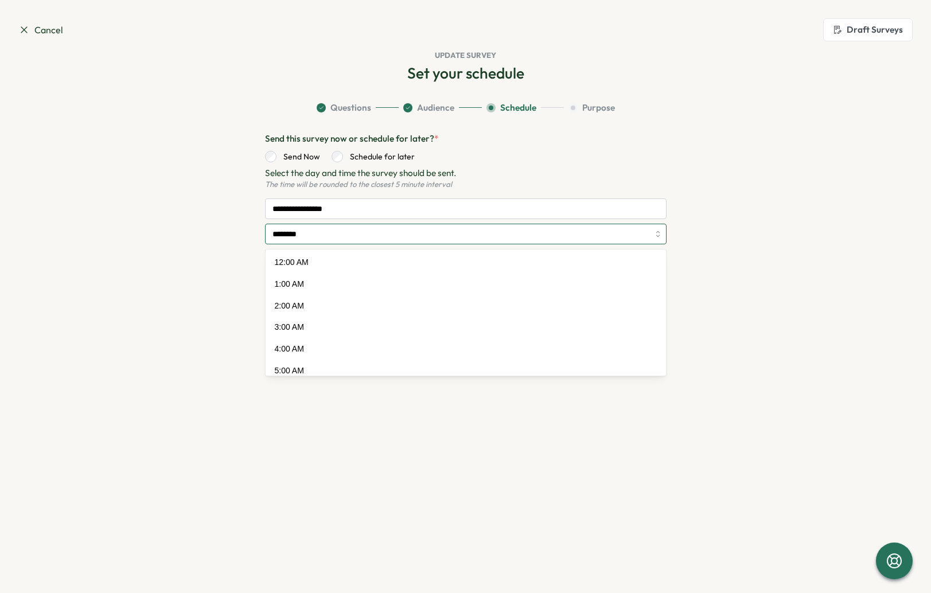
scroll to position [138, 0]
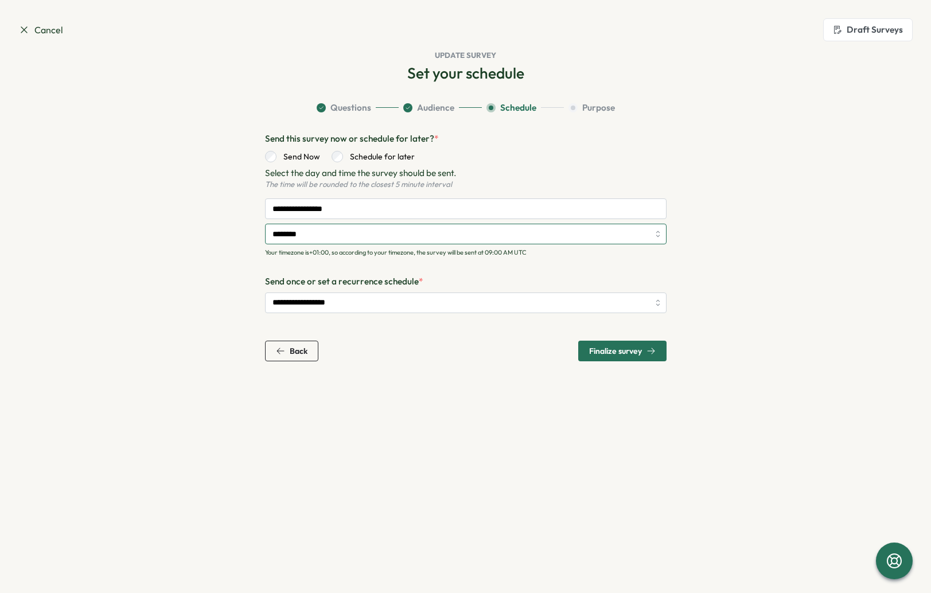
click at [322, 234] on input "********" at bounding box center [466, 234] width 402 height 21
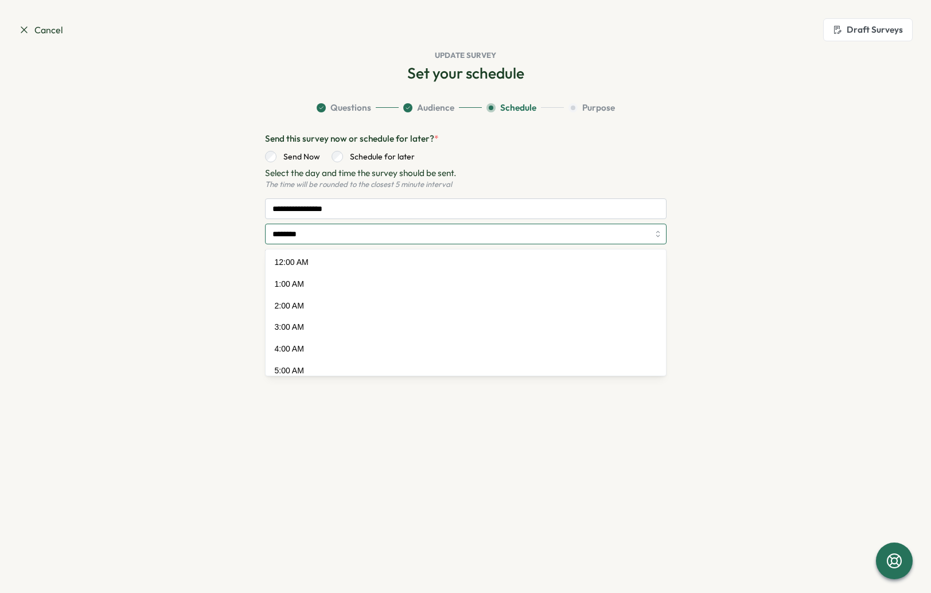
scroll to position [117, 0]
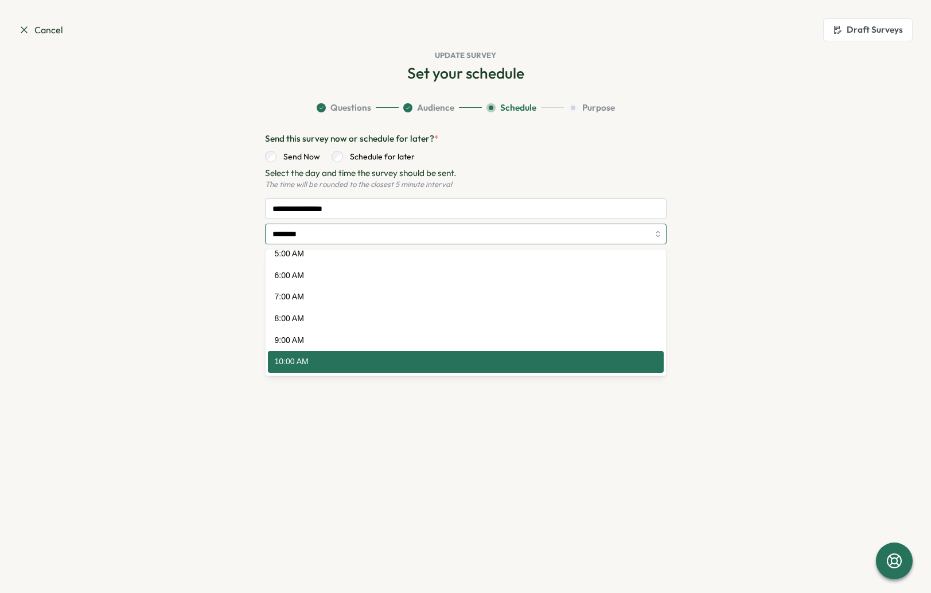
click at [322, 234] on input "********" at bounding box center [466, 234] width 402 height 21
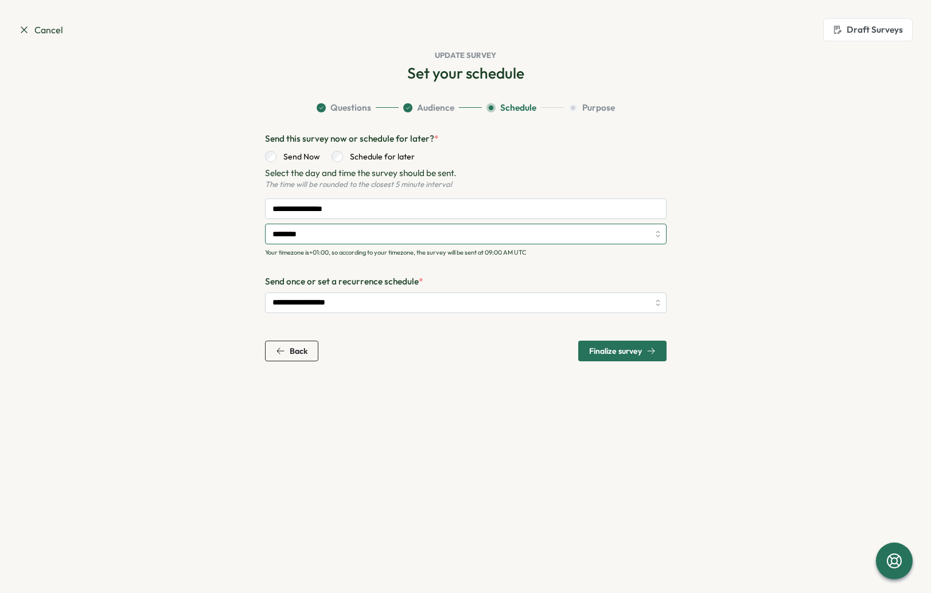
click at [322, 234] on input "********" at bounding box center [466, 234] width 402 height 21
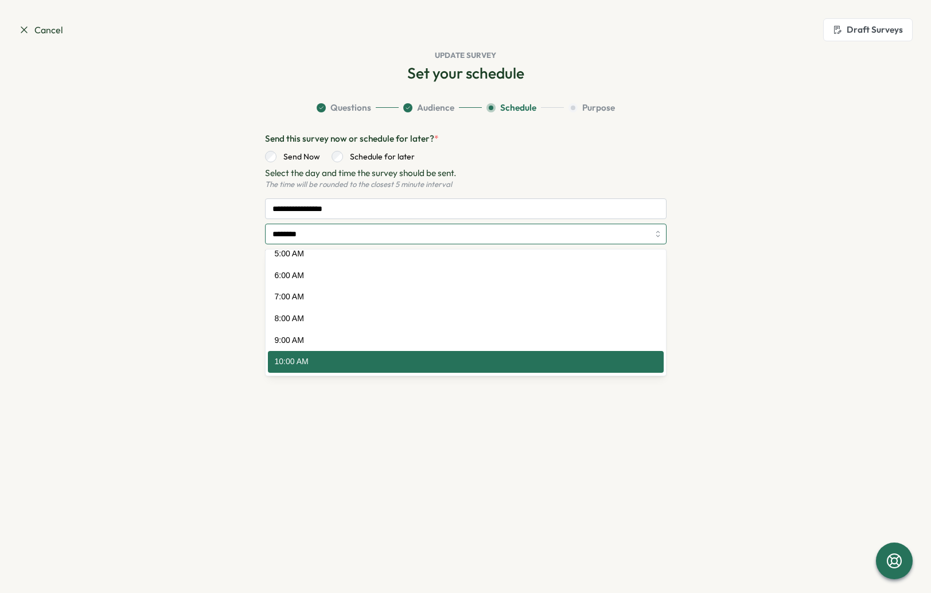
click at [322, 234] on input "********" at bounding box center [466, 234] width 402 height 21
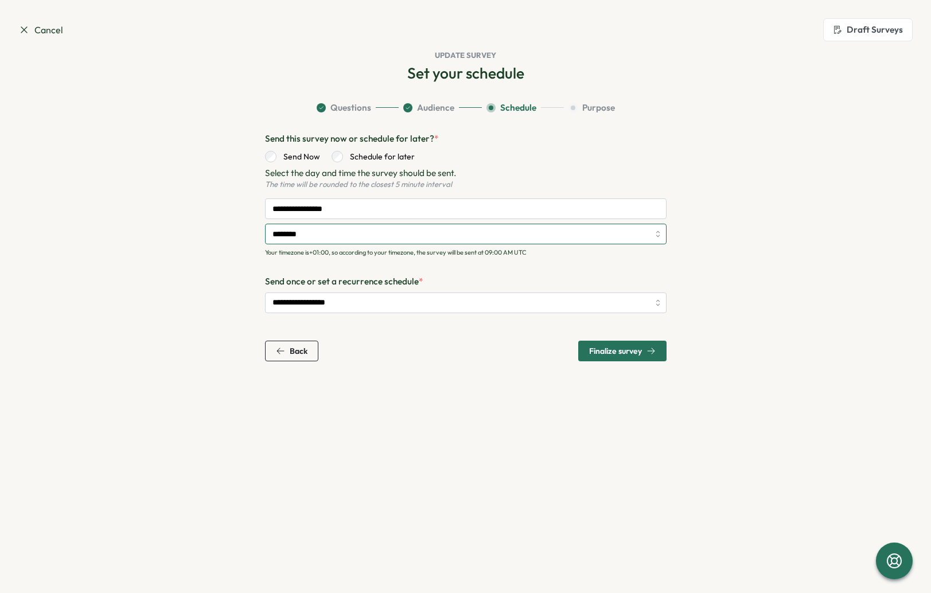
click at [322, 234] on input "********" at bounding box center [466, 234] width 402 height 21
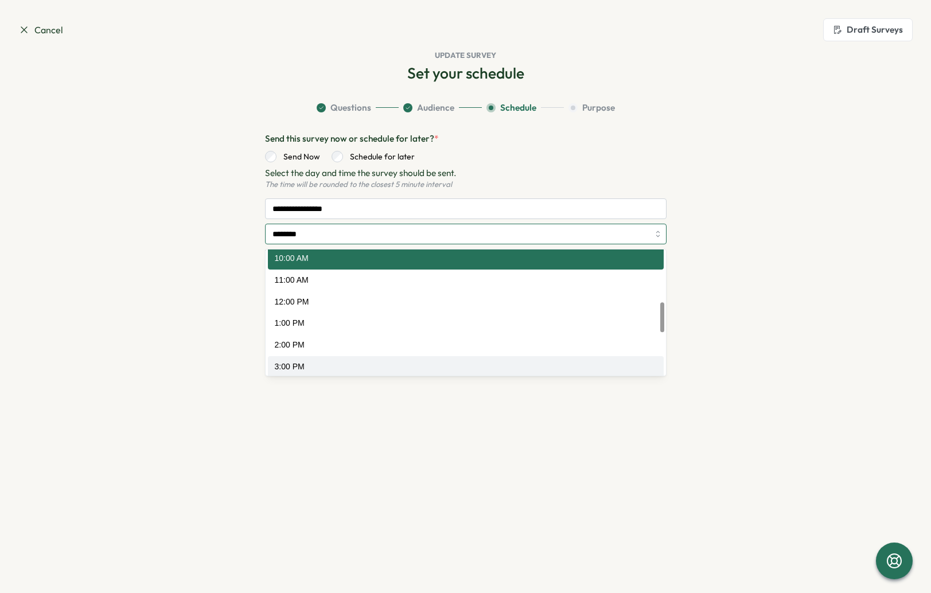
scroll to position [216, 0]
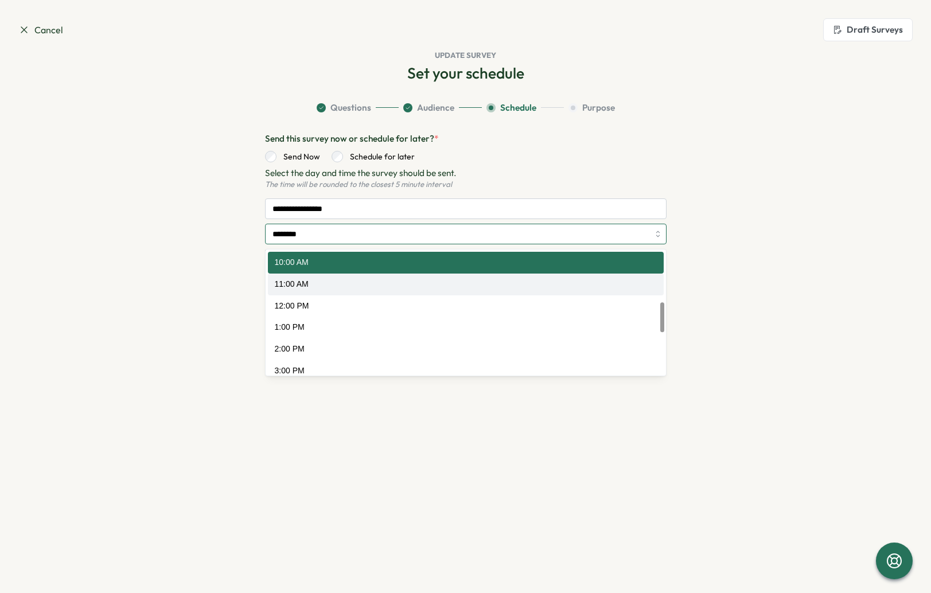
type input "********"
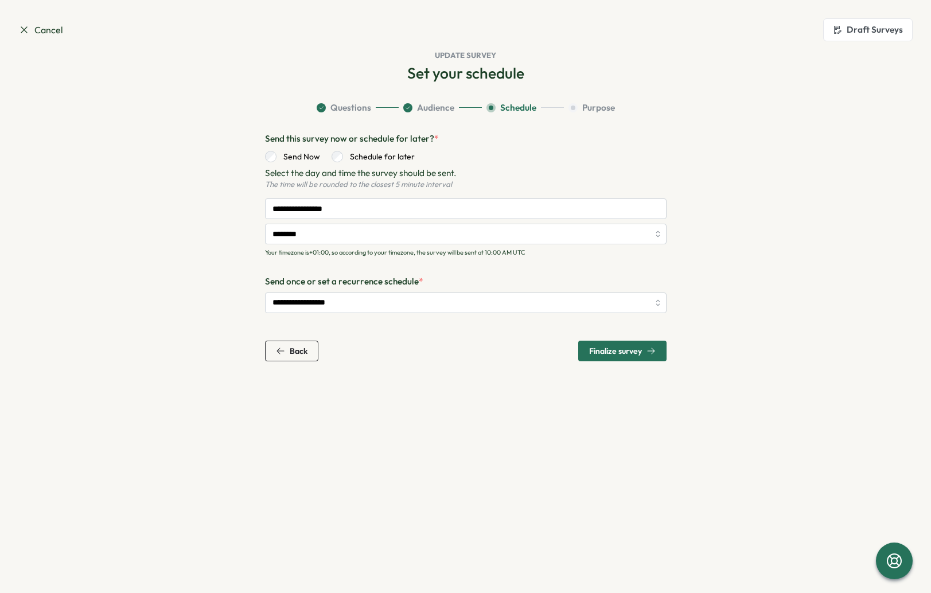
click at [645, 351] on div "Finalize survey" at bounding box center [622, 351] width 67 height 9
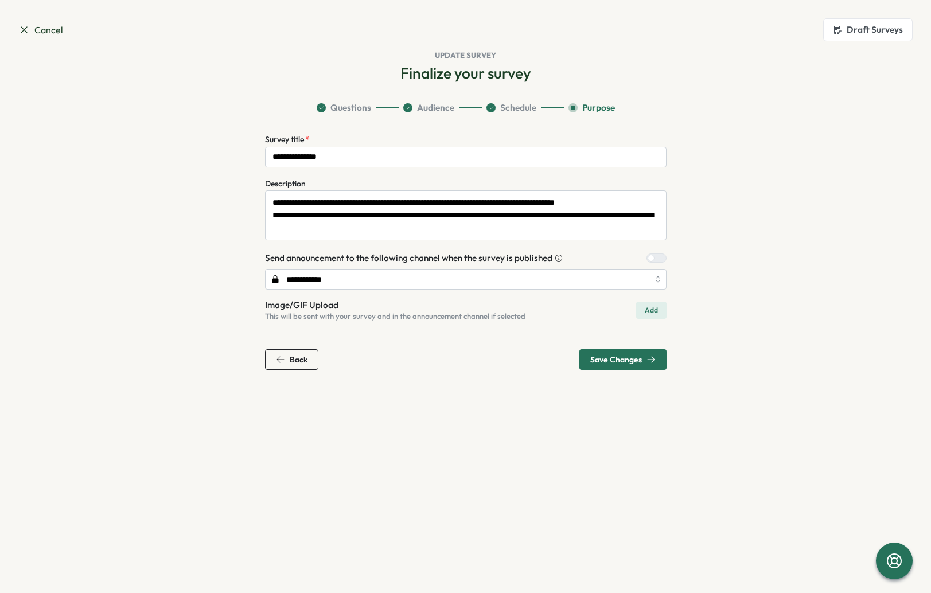
click at [295, 364] on span "Back" at bounding box center [299, 360] width 18 height 8
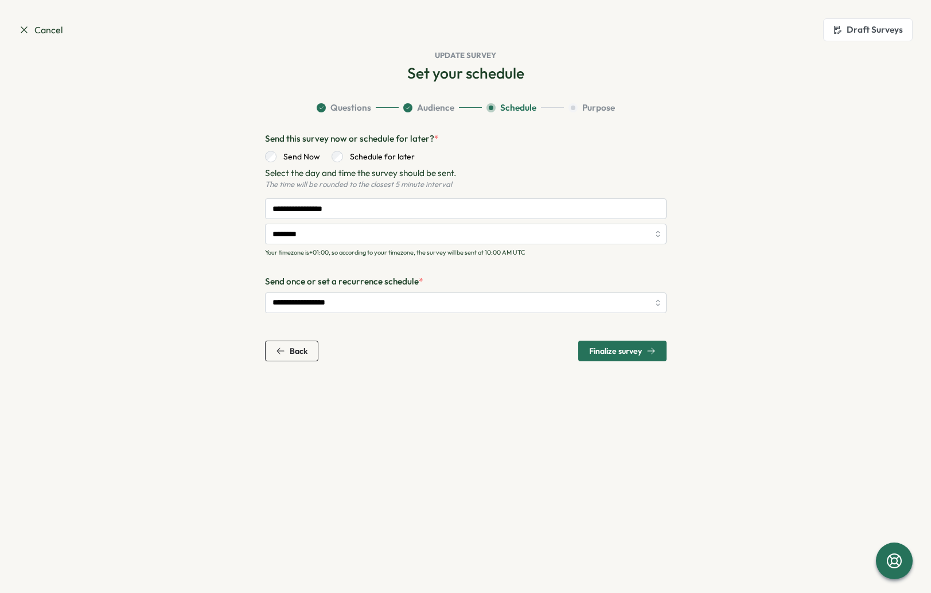
click at [295, 354] on span "Back" at bounding box center [299, 351] width 18 height 8
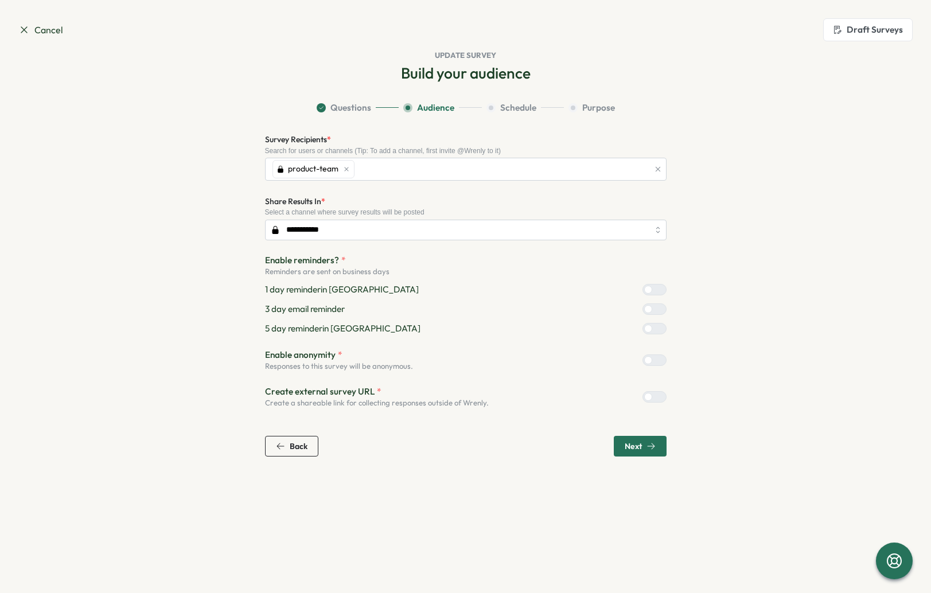
click at [302, 444] on span "Back" at bounding box center [299, 446] width 18 height 8
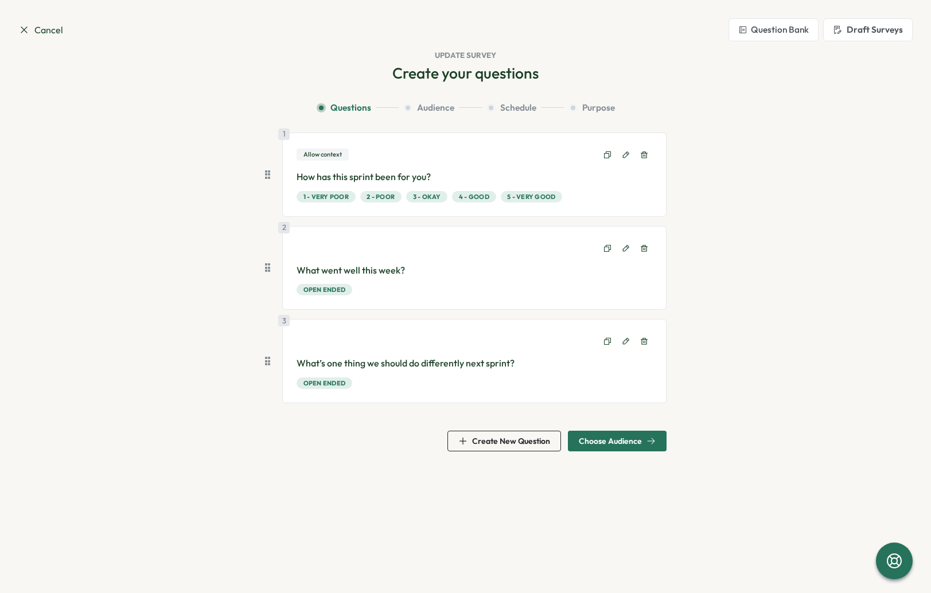
click at [630, 440] on span "Choose Audience" at bounding box center [610, 441] width 63 height 8
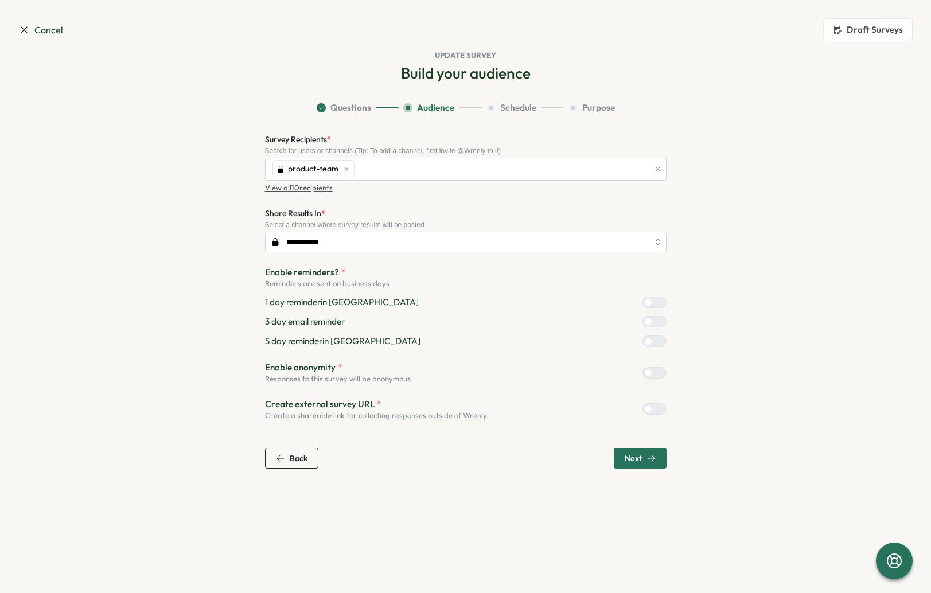
click at [638, 459] on span "Next" at bounding box center [633, 459] width 17 height 8
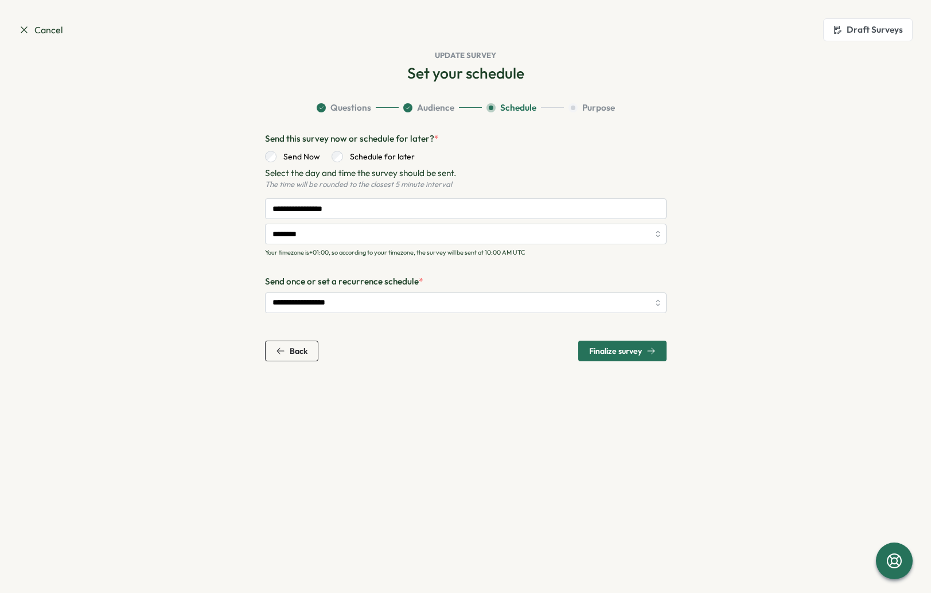
click at [646, 354] on div "Finalize survey" at bounding box center [622, 351] width 67 height 9
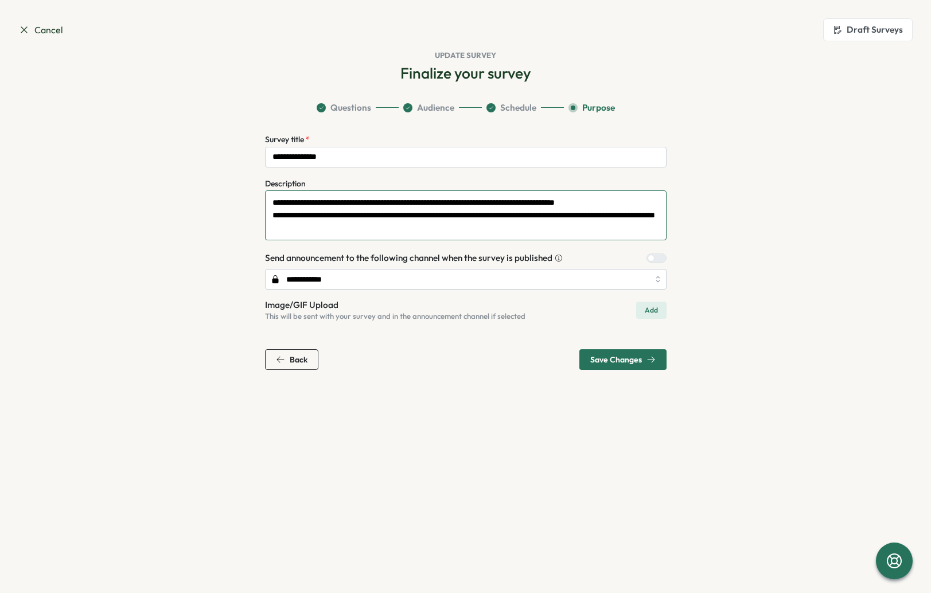
click at [407, 230] on textarea "**********" at bounding box center [466, 216] width 402 height 50
drag, startPoint x: 352, startPoint y: 203, endPoint x: 627, endPoint y: 201, distance: 274.3
click at [627, 201] on textarea "**********" at bounding box center [466, 216] width 402 height 50
click at [472, 200] on textarea "**********" at bounding box center [466, 216] width 402 height 50
drag, startPoint x: 531, startPoint y: 205, endPoint x: 352, endPoint y: 208, distance: 178.5
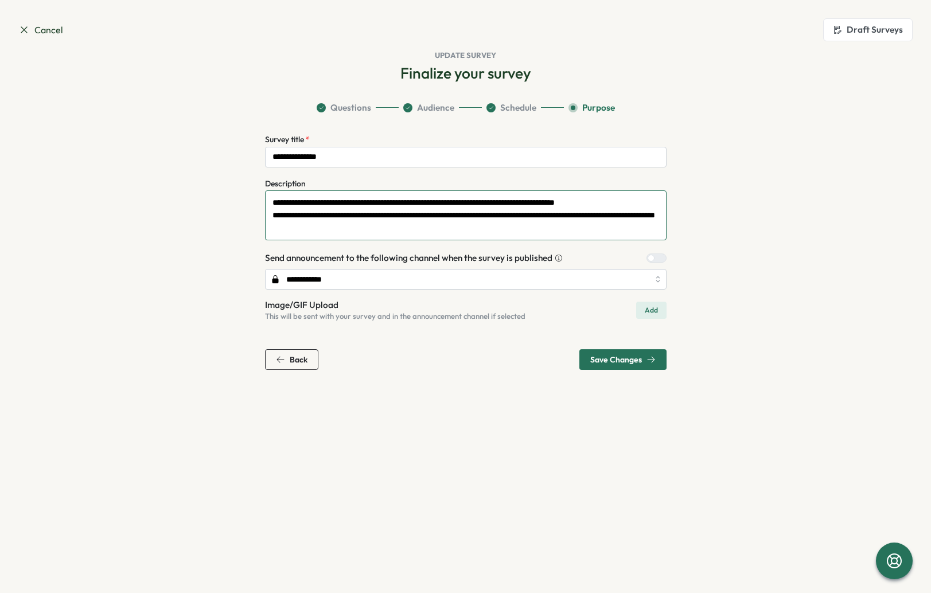
click at [352, 208] on textarea "**********" at bounding box center [466, 216] width 402 height 50
click at [493, 203] on textarea "**********" at bounding box center [466, 216] width 402 height 50
click at [483, 233] on textarea "**********" at bounding box center [466, 216] width 402 height 50
type textarea "**********"
click at [657, 309] on span "Add" at bounding box center [651, 310] width 13 height 16
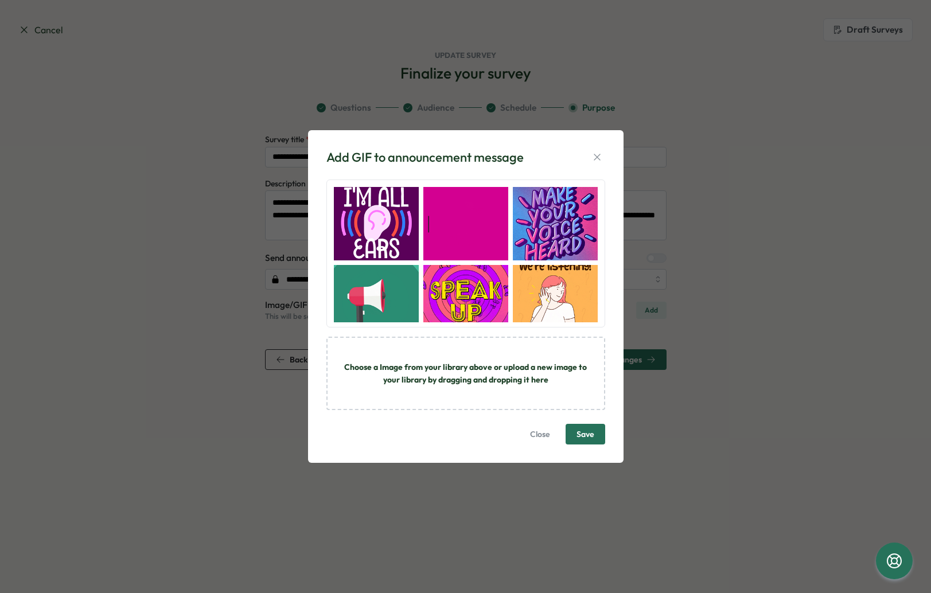
scroll to position [18, 0]
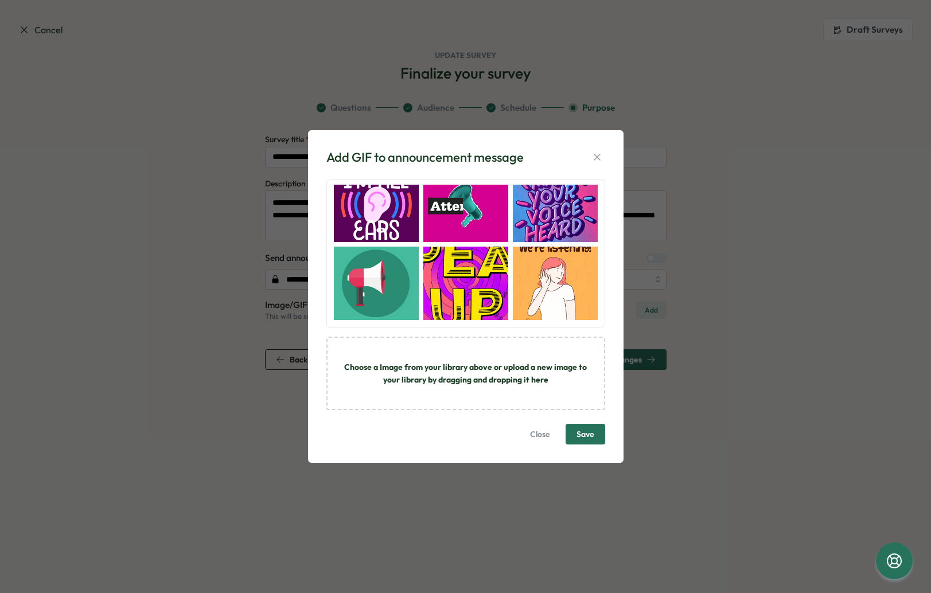
click at [539, 436] on span "Close" at bounding box center [540, 435] width 20 height 20
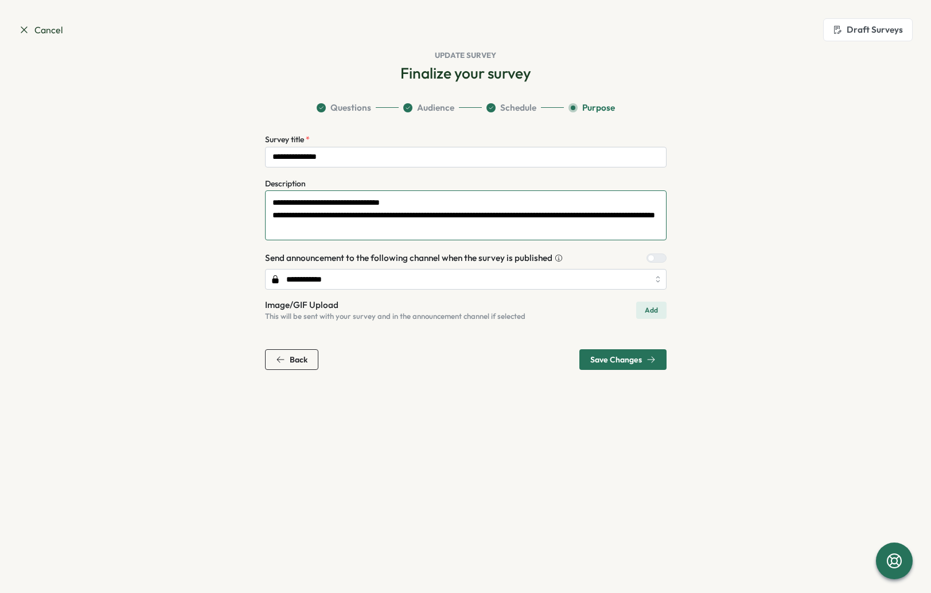
click at [367, 204] on textarea "**********" at bounding box center [466, 216] width 402 height 50
click at [424, 231] on textarea "**********" at bounding box center [466, 216] width 402 height 50
click at [625, 362] on span "Save Changes" at bounding box center [617, 360] width 52 height 8
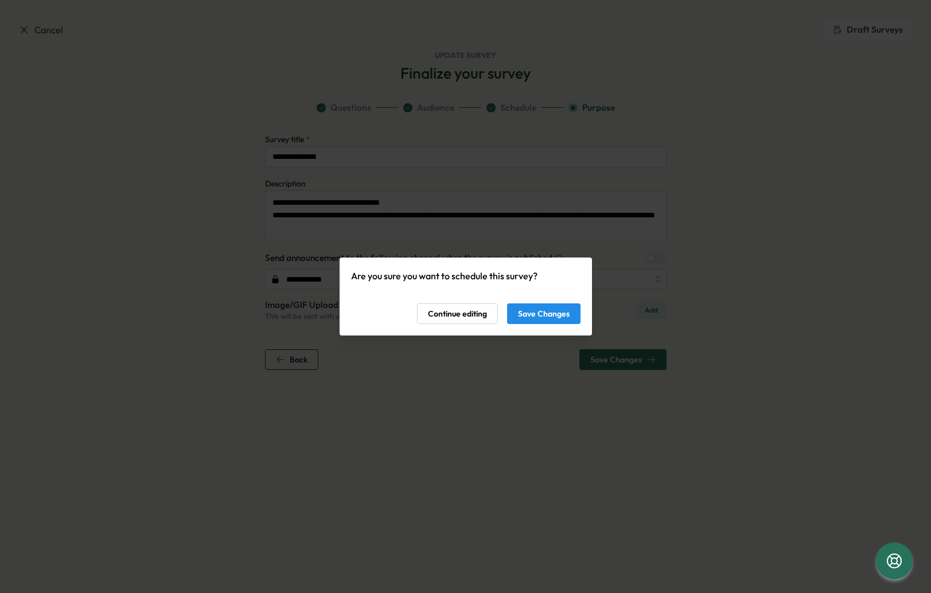
click at [543, 317] on span "Save Changes" at bounding box center [544, 314] width 52 height 20
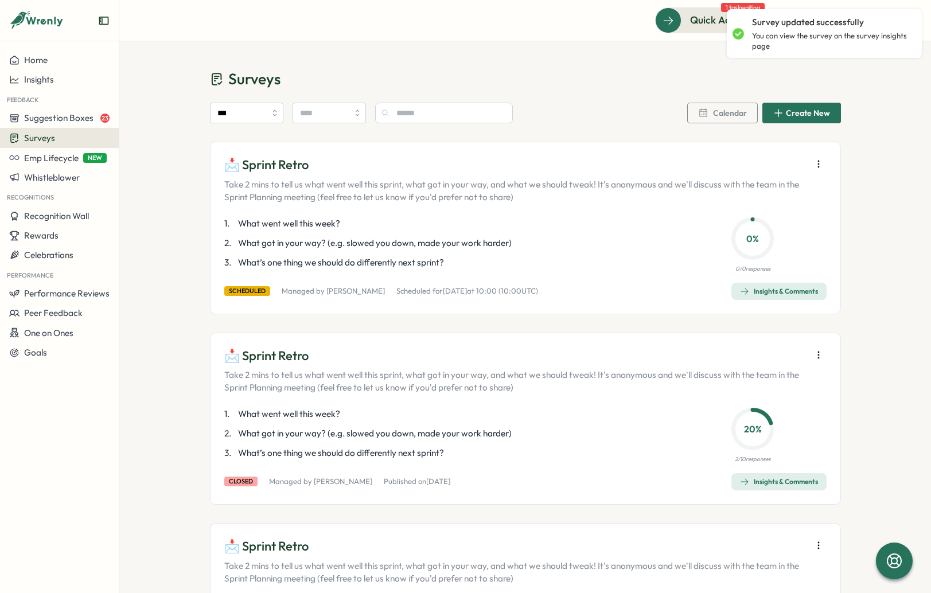
click at [817, 159] on icon "button" at bounding box center [818, 163] width 11 height 11
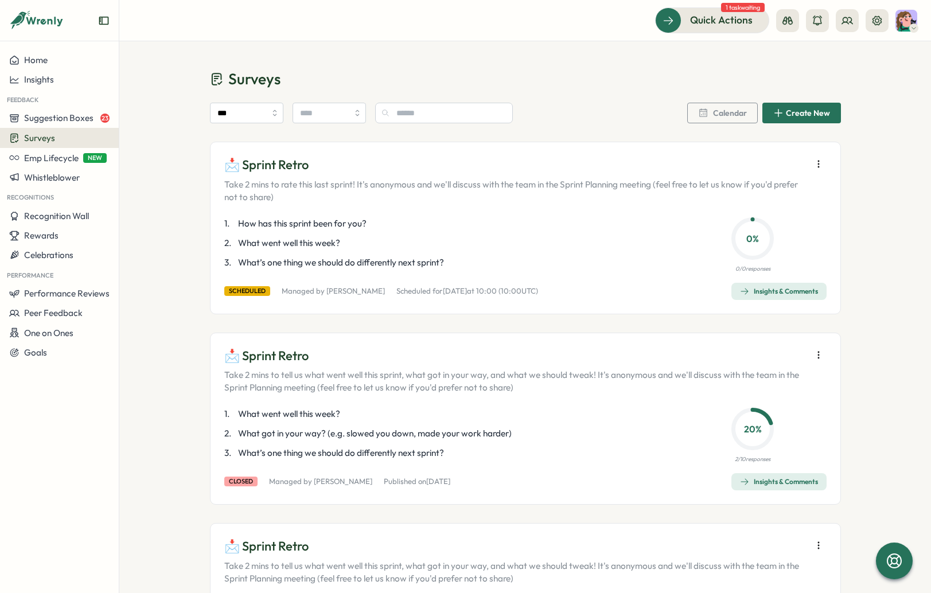
click at [459, 191] on p "Take 2 mins to rate this last sprint! It's anonymous and we'll discuss with the…" at bounding box center [515, 190] width 582 height 25
click at [715, 19] on span "Quick Actions" at bounding box center [705, 20] width 63 height 15
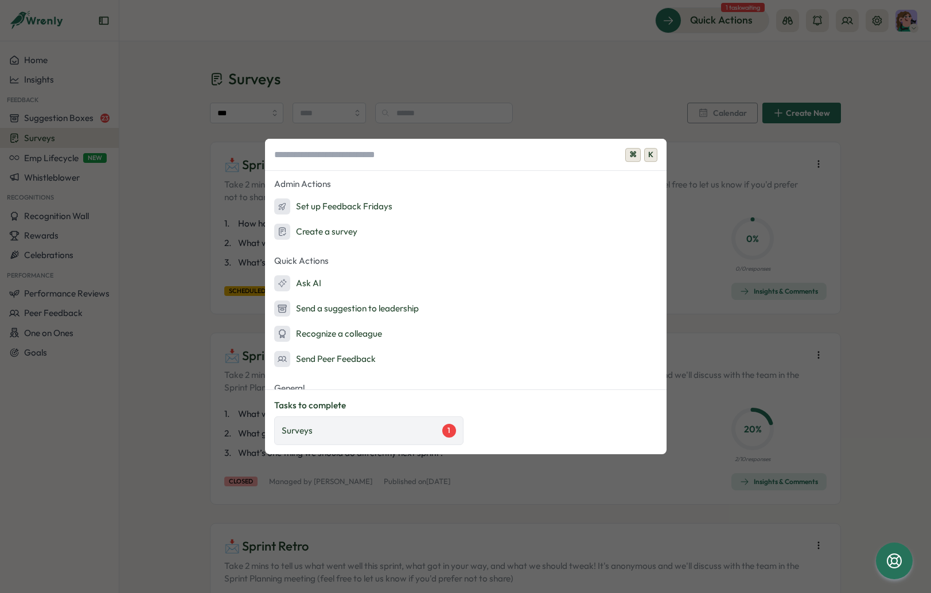
click at [394, 426] on div "Surveys 1" at bounding box center [369, 431] width 174 height 14
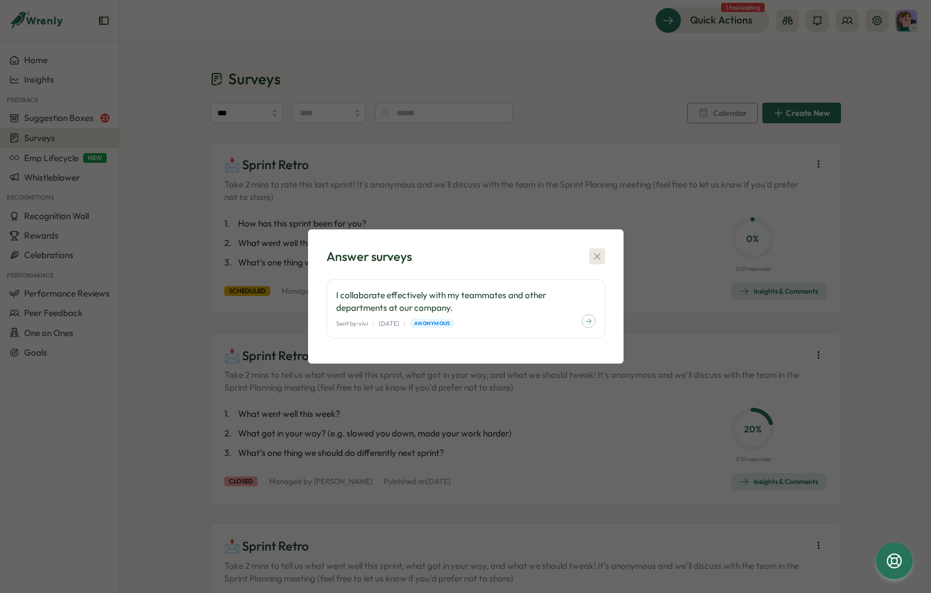
click at [599, 257] on icon "button" at bounding box center [597, 256] width 11 height 11
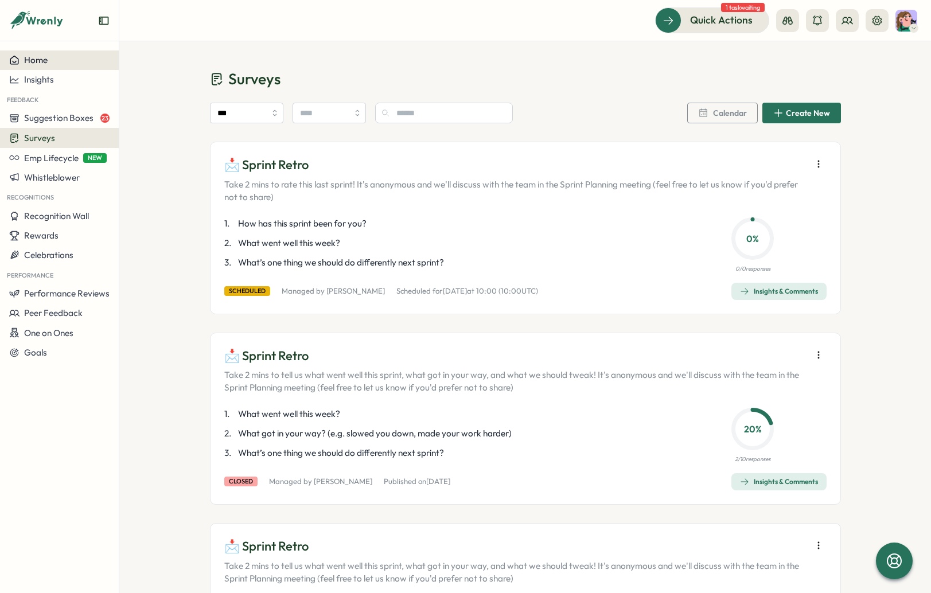
click at [60, 56] on div "Home" at bounding box center [59, 60] width 100 height 10
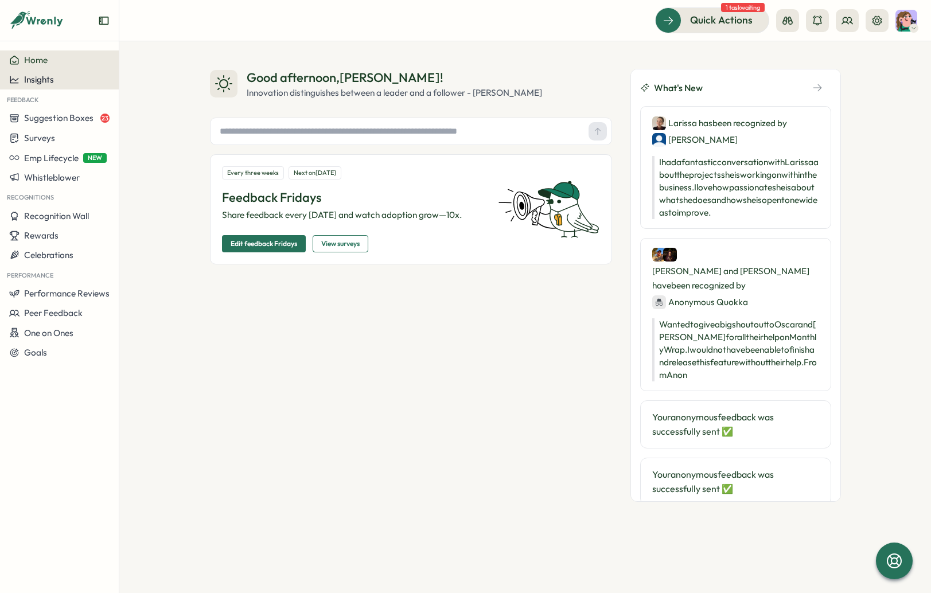
click at [45, 81] on span "Insights" at bounding box center [39, 79] width 30 height 11
click at [797, 439] on p "Your anonymous feedback was successfully sent ✅" at bounding box center [736, 424] width 167 height 29
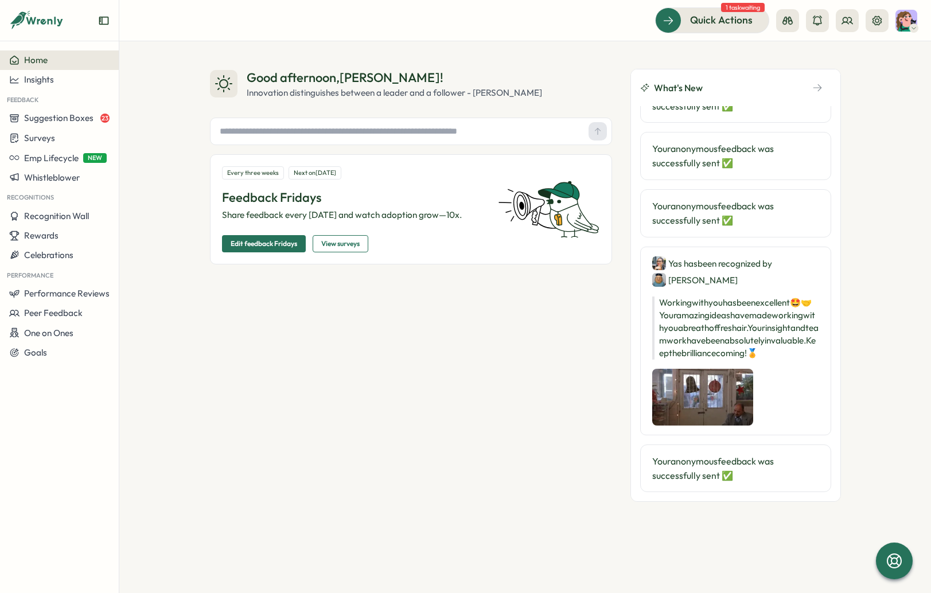
scroll to position [408, 0]
click at [398, 379] on div "Good afternoon , [PERSON_NAME] ! Innovation distinguishes between a leader and …" at bounding box center [411, 285] width 402 height 433
click at [34, 137] on span "Surveys" at bounding box center [39, 138] width 31 height 11
click at [132, 117] on div "Insights" at bounding box center [165, 116] width 86 height 13
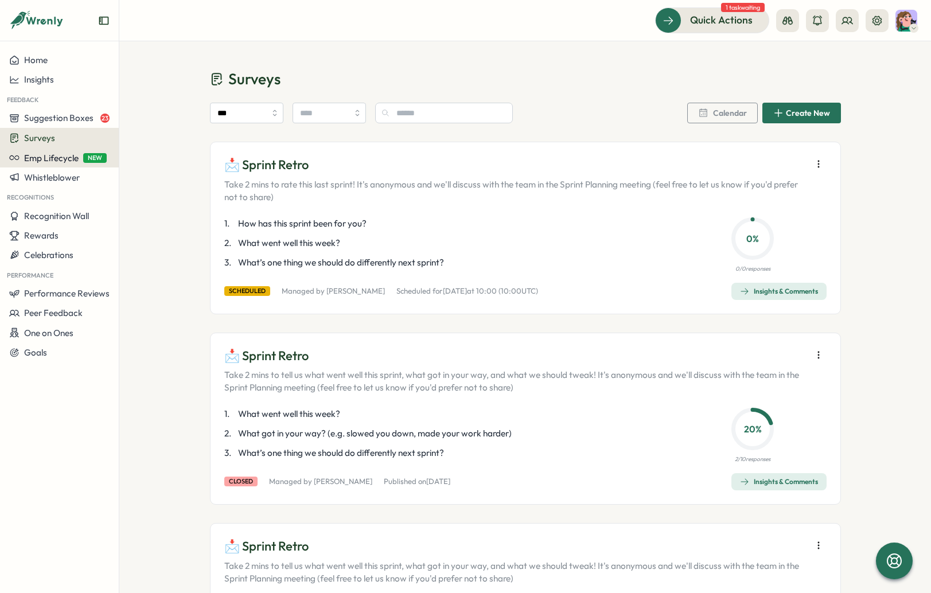
click at [64, 162] on span "Emp Lifecycle" at bounding box center [51, 158] width 55 height 11
click at [68, 143] on div "Surveys" at bounding box center [59, 138] width 100 height 11
click at [187, 143] on div "Onboarding Surveys" at bounding box center [165, 138] width 86 height 13
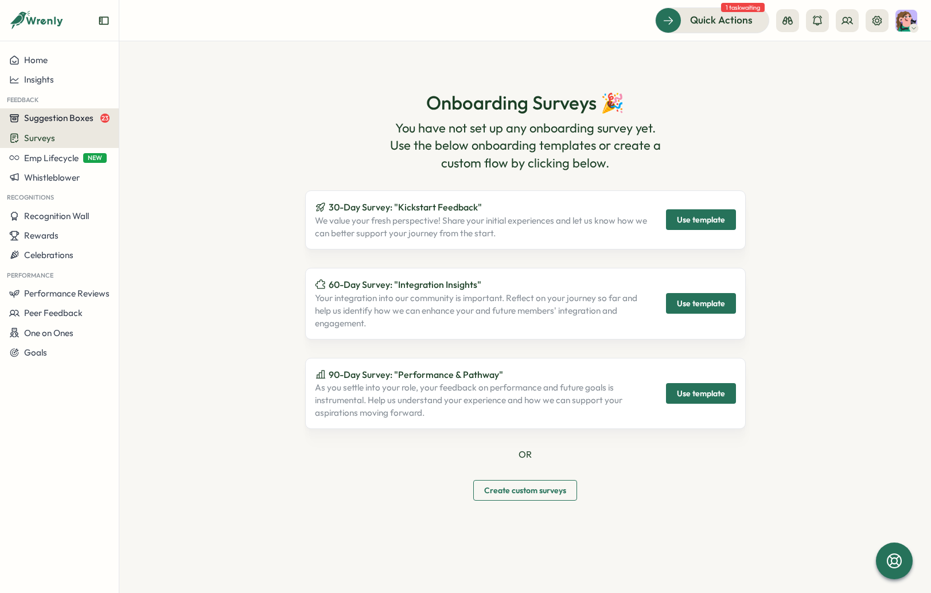
click at [38, 111] on button "Suggestion Boxes 23" at bounding box center [59, 118] width 119 height 20
click at [157, 111] on div "Leadership suggestion box 23" at bounding box center [179, 107] width 115 height 13
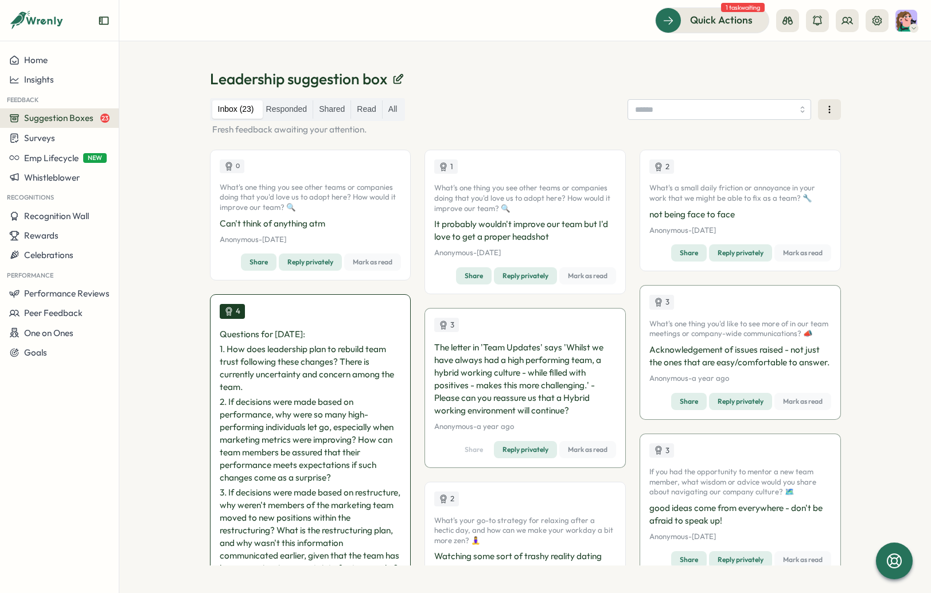
click at [168, 248] on div "Leadership suggestion box Inbox (23) Responded Shared Read All Fresh feedback a…" at bounding box center [525, 317] width 812 height 552
click at [53, 336] on span "One on Ones" at bounding box center [48, 333] width 49 height 11
click at [138, 314] on div "Meetings" at bounding box center [162, 311] width 81 height 13
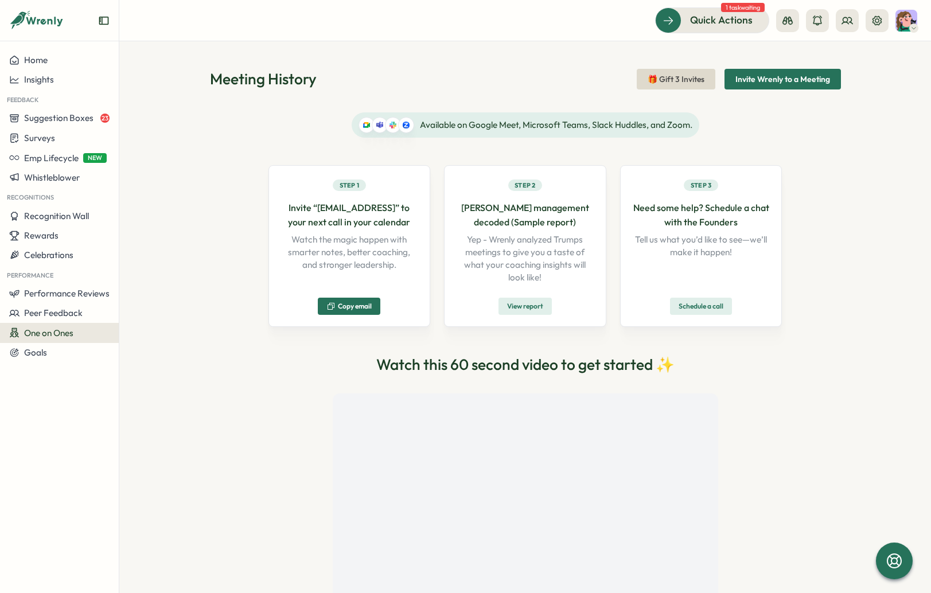
click at [65, 334] on span "One on Ones" at bounding box center [48, 333] width 49 height 11
click at [192, 335] on div "Pre-Meeting Surveys" at bounding box center [162, 333] width 81 height 13
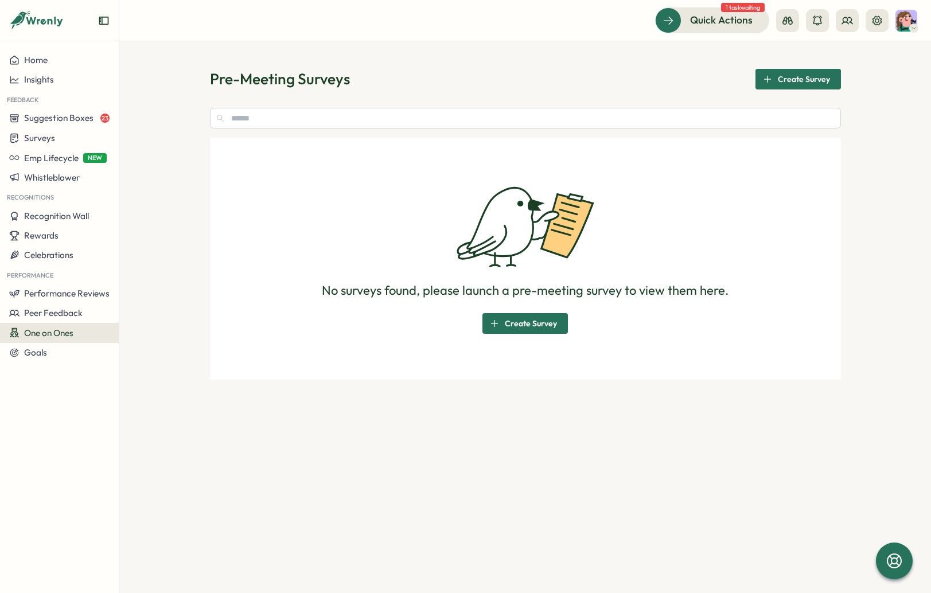
click at [52, 334] on span "One on Ones" at bounding box center [48, 333] width 49 height 11
click at [21, 351] on div "Goals" at bounding box center [28, 353] width 38 height 10
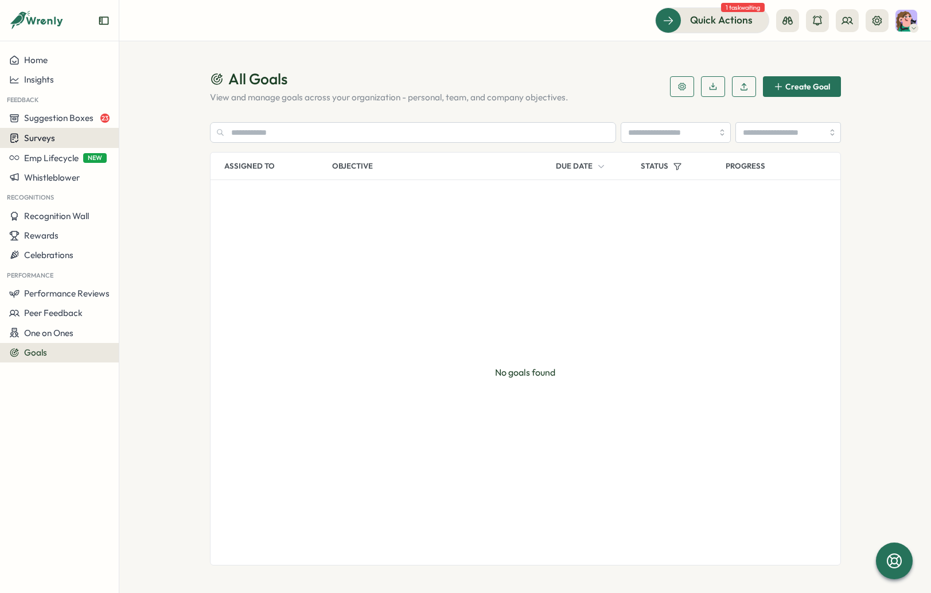
click at [63, 136] on div "Surveys" at bounding box center [59, 138] width 100 height 11
click at [157, 116] on div "Insights" at bounding box center [165, 116] width 86 height 13
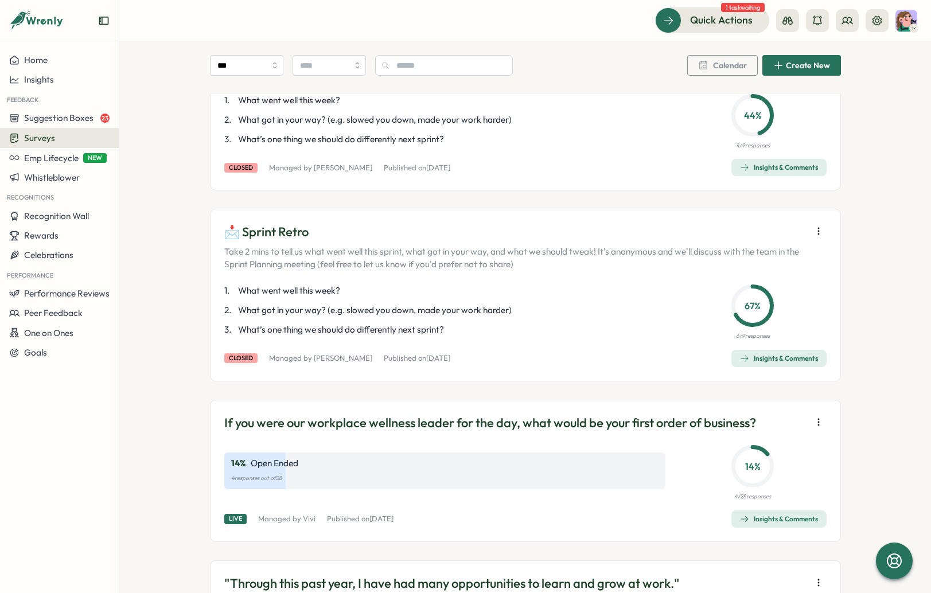
scroll to position [694, 0]
click at [747, 519] on div "Insights & Comments" at bounding box center [779, 520] width 78 height 9
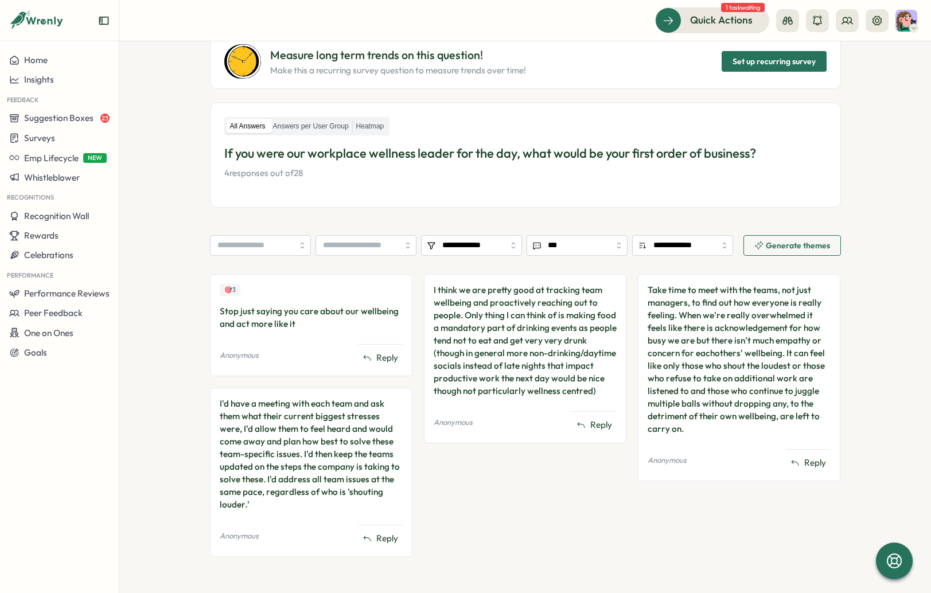
scroll to position [123, 0]
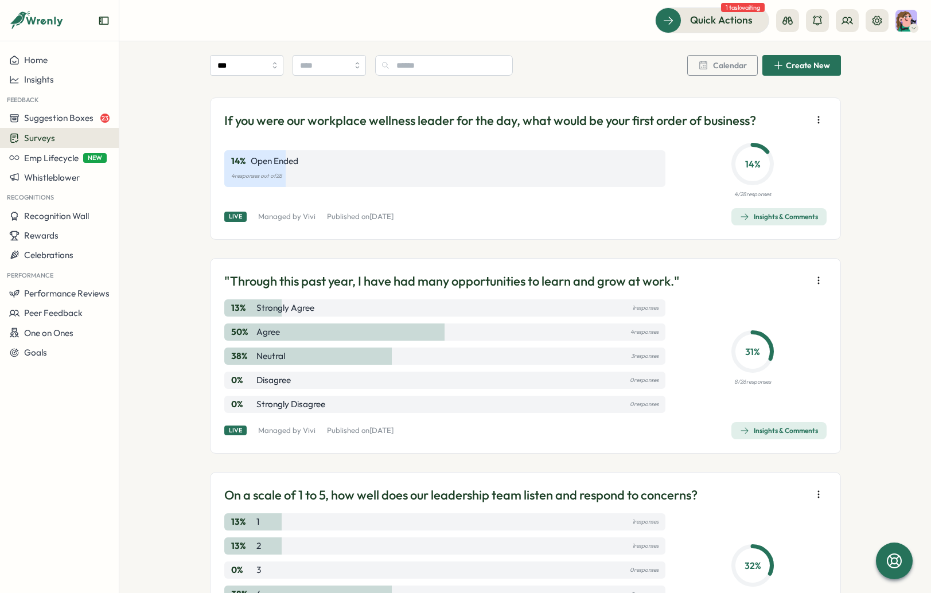
scroll to position [934, 0]
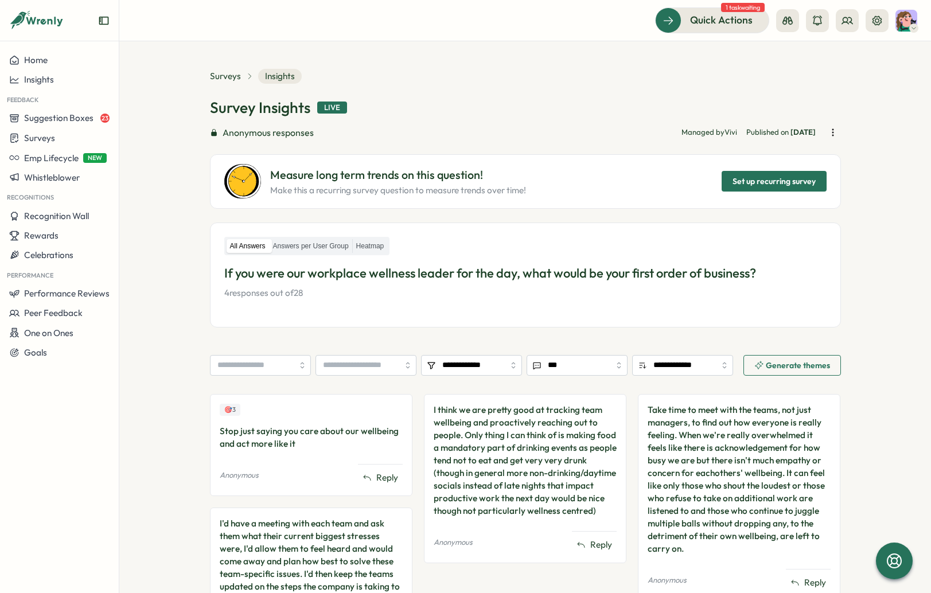
scroll to position [123, 0]
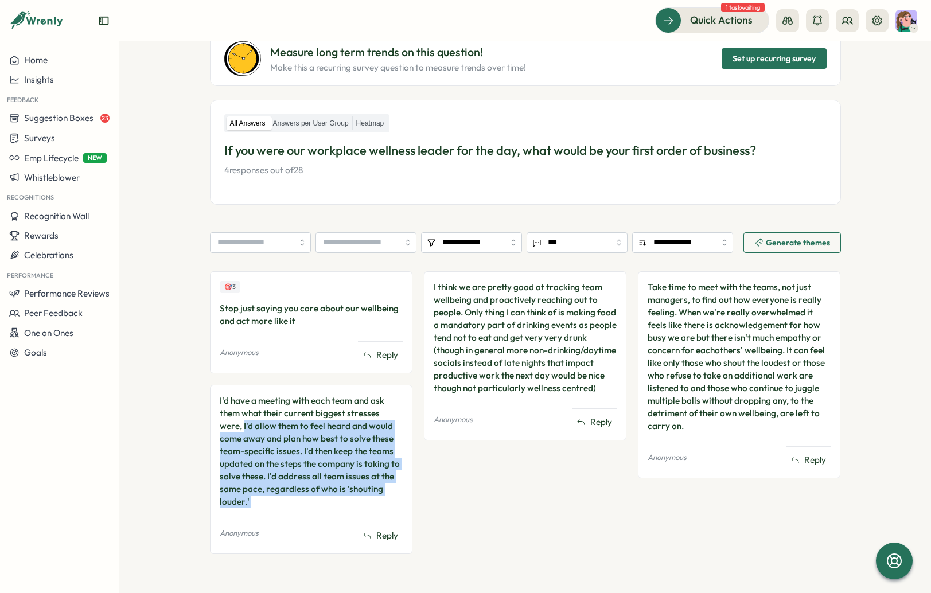
drag, startPoint x: 216, startPoint y: 428, endPoint x: 263, endPoint y: 513, distance: 97.6
click at [263, 513] on div "I'd have a meeting with each team and ask them what their current biggest stres…" at bounding box center [311, 469] width 203 height 169
click at [265, 507] on div "I'd have a meeting with each team and ask them what their current biggest stres…" at bounding box center [311, 452] width 183 height 114
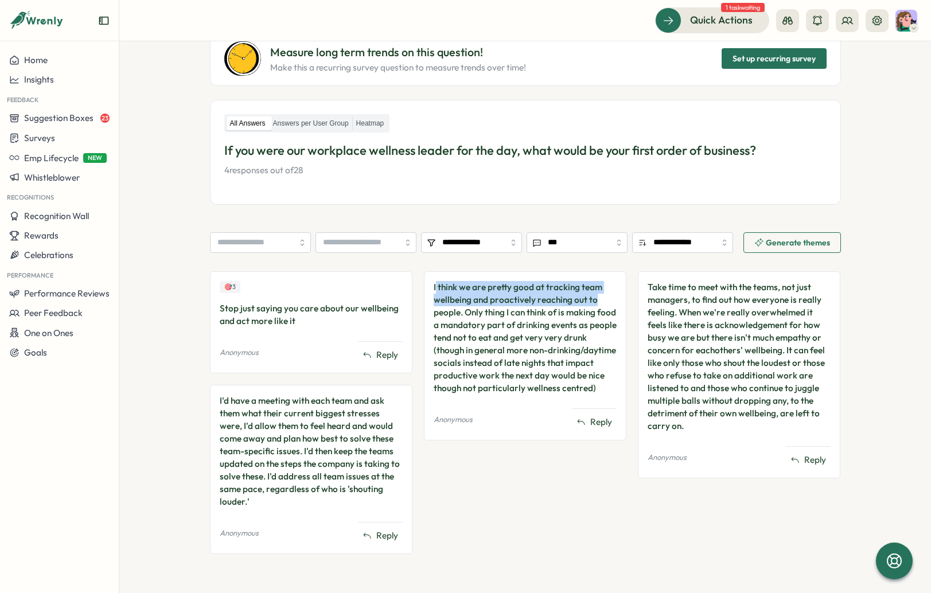
drag, startPoint x: 433, startPoint y: 288, endPoint x: 589, endPoint y: 297, distance: 156.9
click at [589, 297] on div "I think we are pretty good at tracking team wellbeing and proactively reaching …" at bounding box center [525, 338] width 183 height 114
click at [471, 314] on div "I think we are pretty good at tracking team wellbeing and proactively reaching …" at bounding box center [525, 338] width 183 height 114
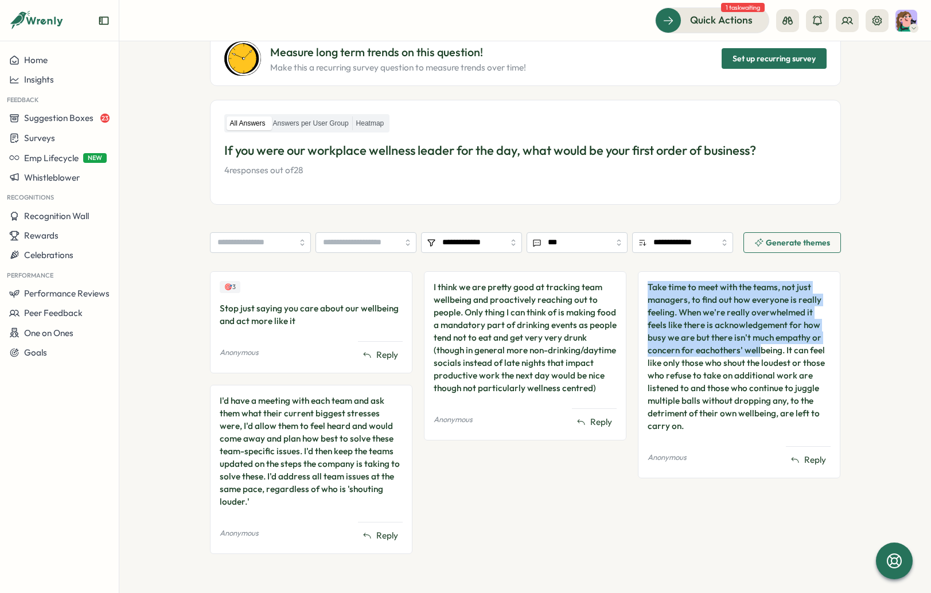
drag, startPoint x: 645, startPoint y: 288, endPoint x: 755, endPoint y: 347, distance: 125.0
click at [755, 347] on div "Take time to meet with the teams, not just managers, to find out how everyone i…" at bounding box center [739, 357] width 183 height 152
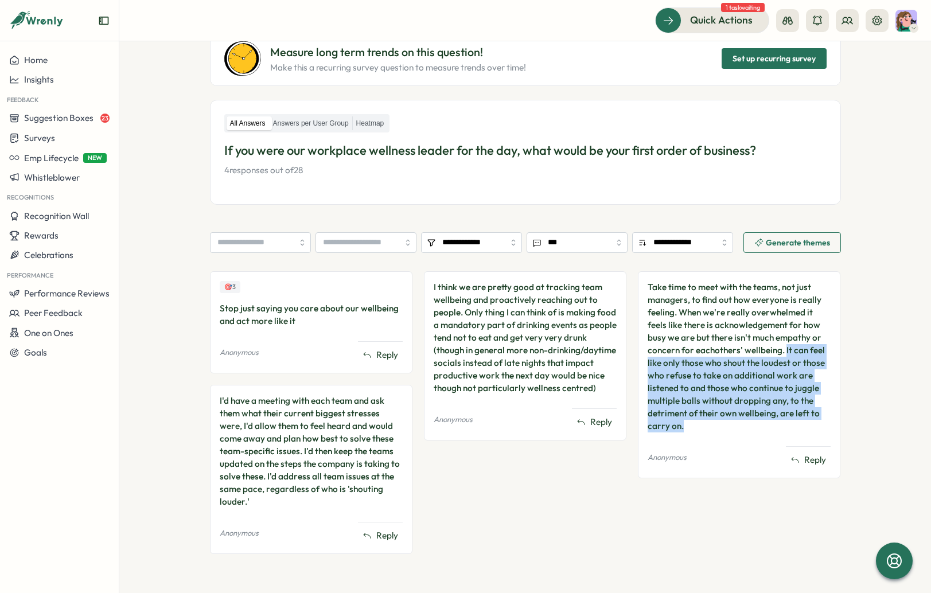
drag, startPoint x: 707, startPoint y: 425, endPoint x: 782, endPoint y: 354, distance: 103.1
click at [782, 354] on div "Take time to meet with the teams, not just managers, to find out how everyone i…" at bounding box center [739, 357] width 183 height 152
click at [709, 419] on div "Take time to meet with the teams, not just managers, to find out how everyone i…" at bounding box center [739, 357] width 183 height 152
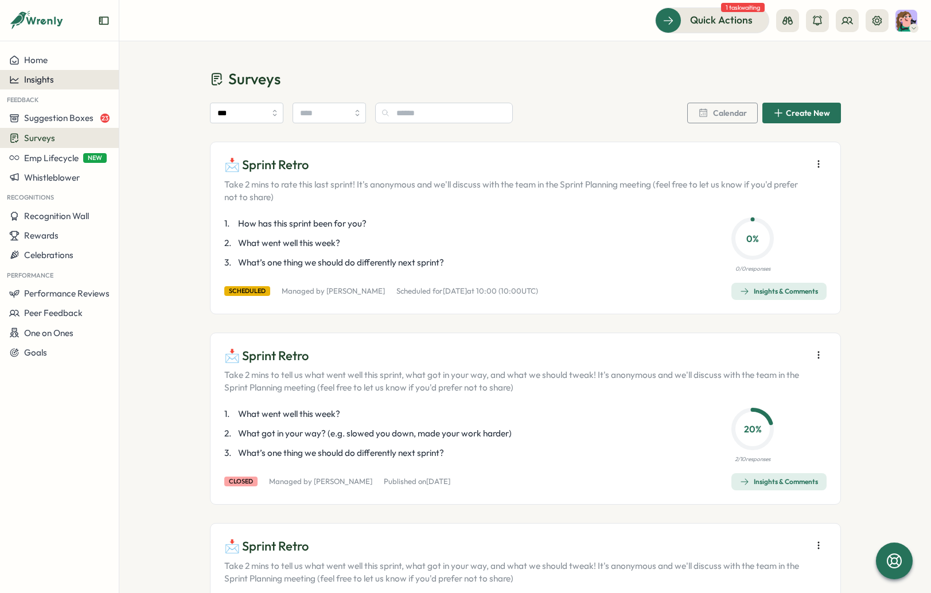
click at [63, 75] on div "Insights" at bounding box center [59, 80] width 100 height 10
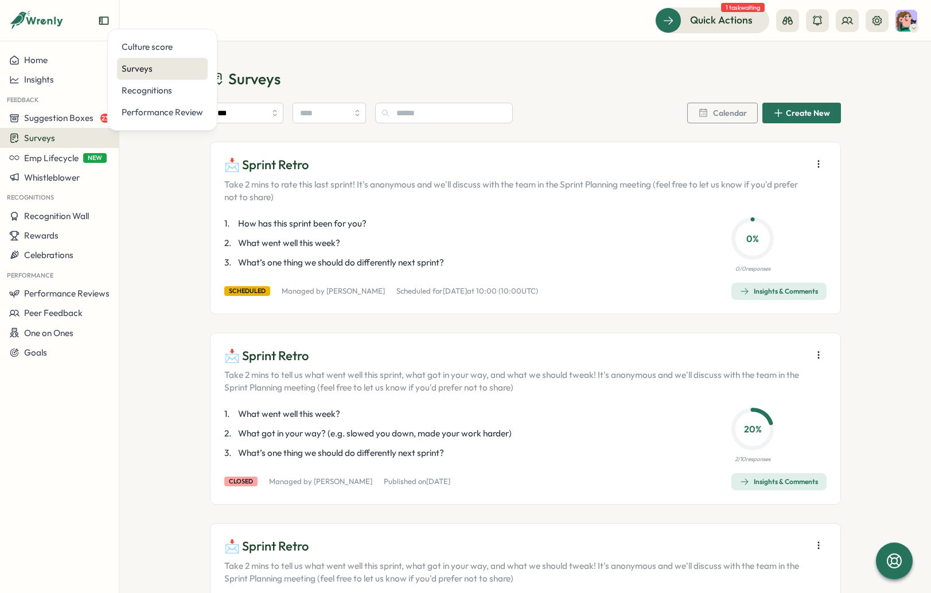
click at [174, 72] on div "Surveys" at bounding box center [162, 69] width 81 height 13
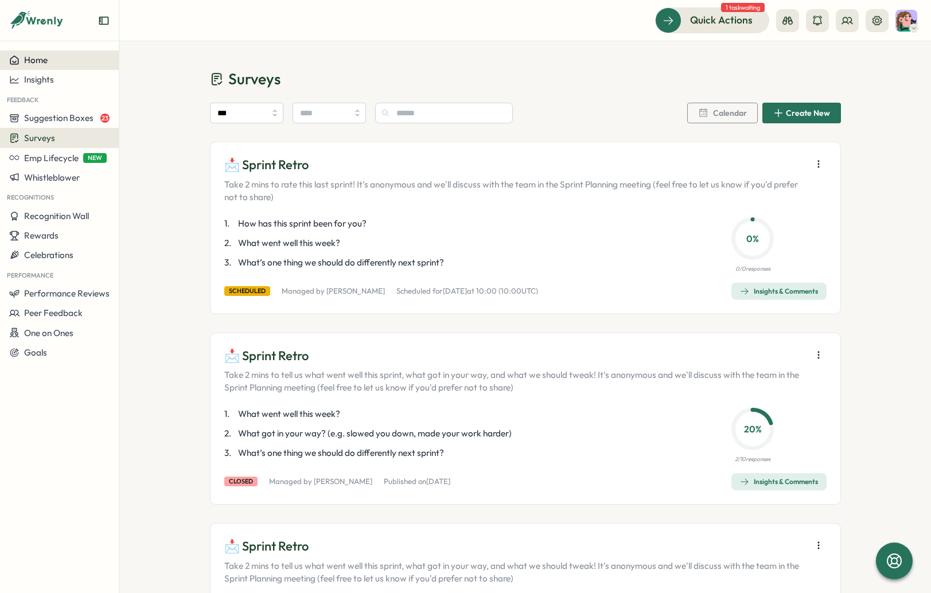
click at [40, 64] on span "Home" at bounding box center [36, 60] width 24 height 11
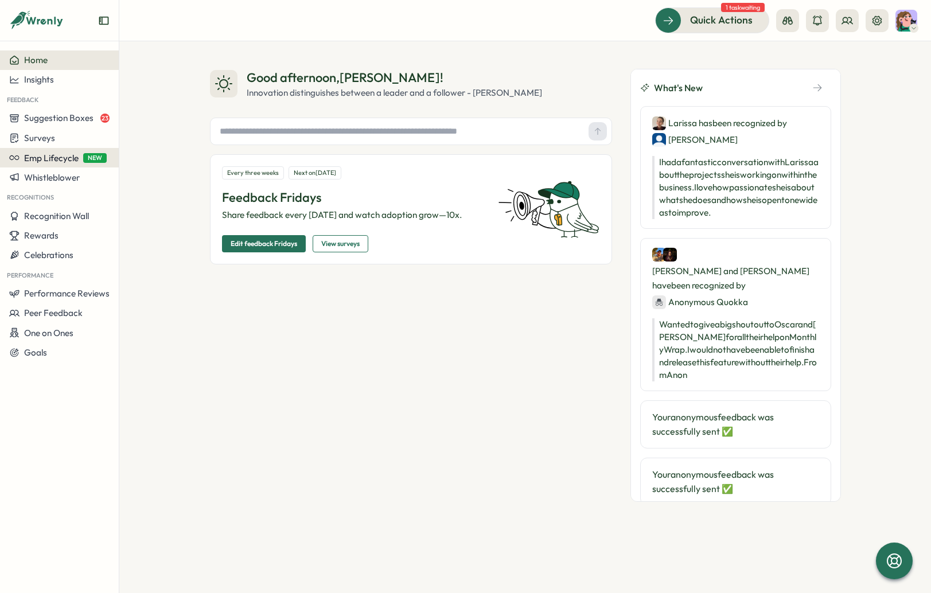
click at [43, 161] on span "Emp Lifecycle" at bounding box center [51, 158] width 55 height 11
click at [42, 175] on span "Whistleblower" at bounding box center [52, 177] width 56 height 11
click at [43, 212] on span "Recognition Wall" at bounding box center [56, 216] width 65 height 11
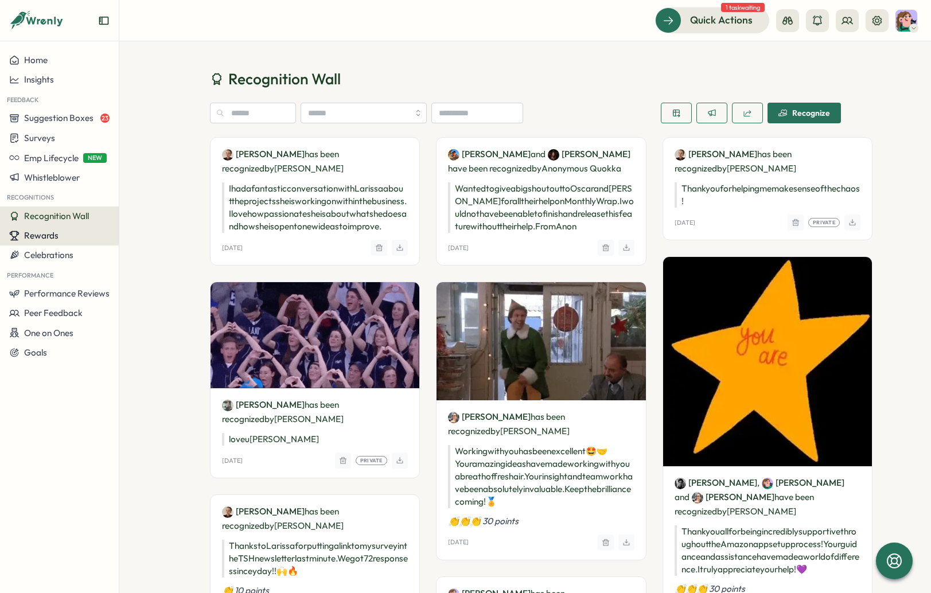
click at [56, 238] on span "Rewards" at bounding box center [41, 235] width 34 height 11
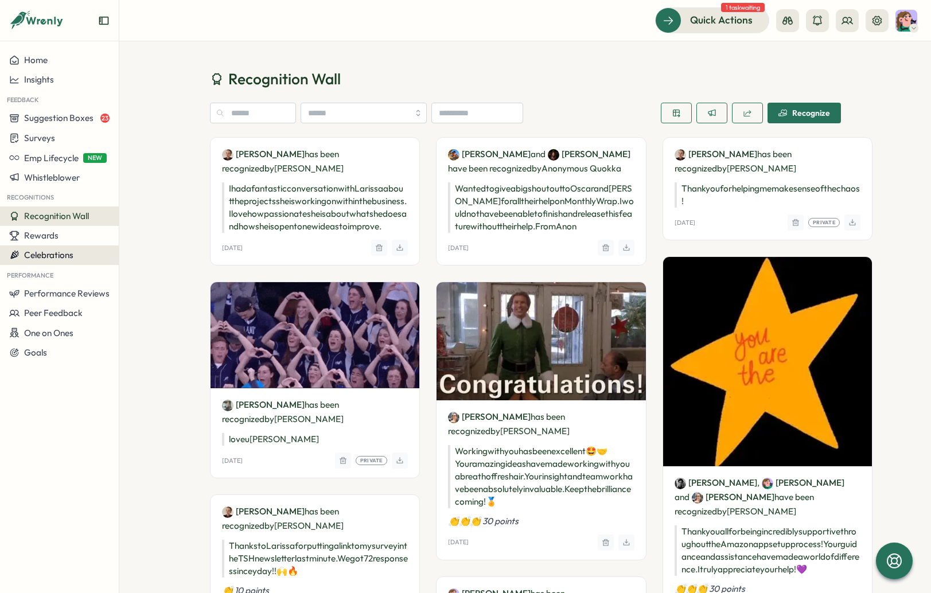
click at [55, 250] on span "Celebrations" at bounding box center [48, 255] width 49 height 11
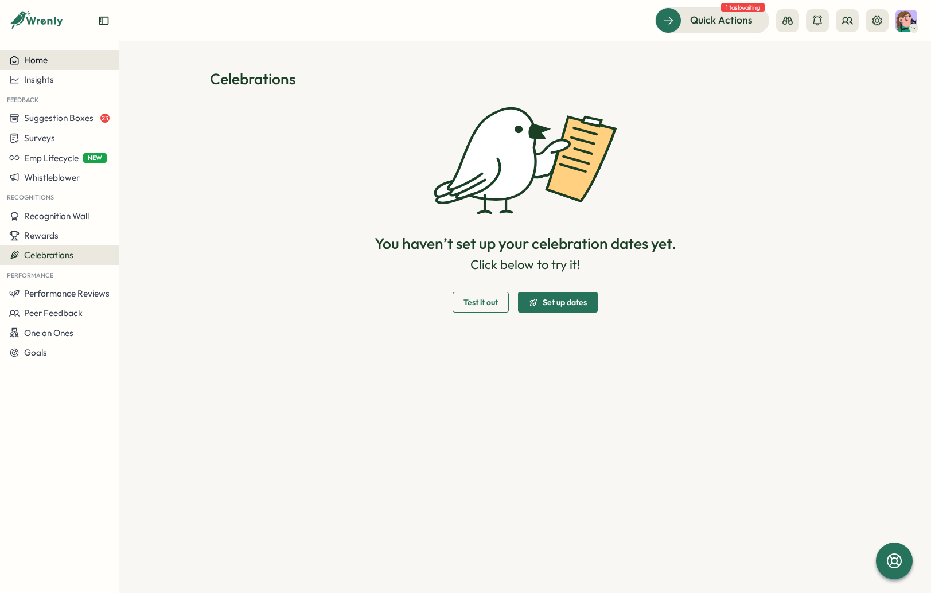
click at [48, 53] on button "Home" at bounding box center [59, 61] width 119 height 20
